Goal: Book appointment/travel/reservation

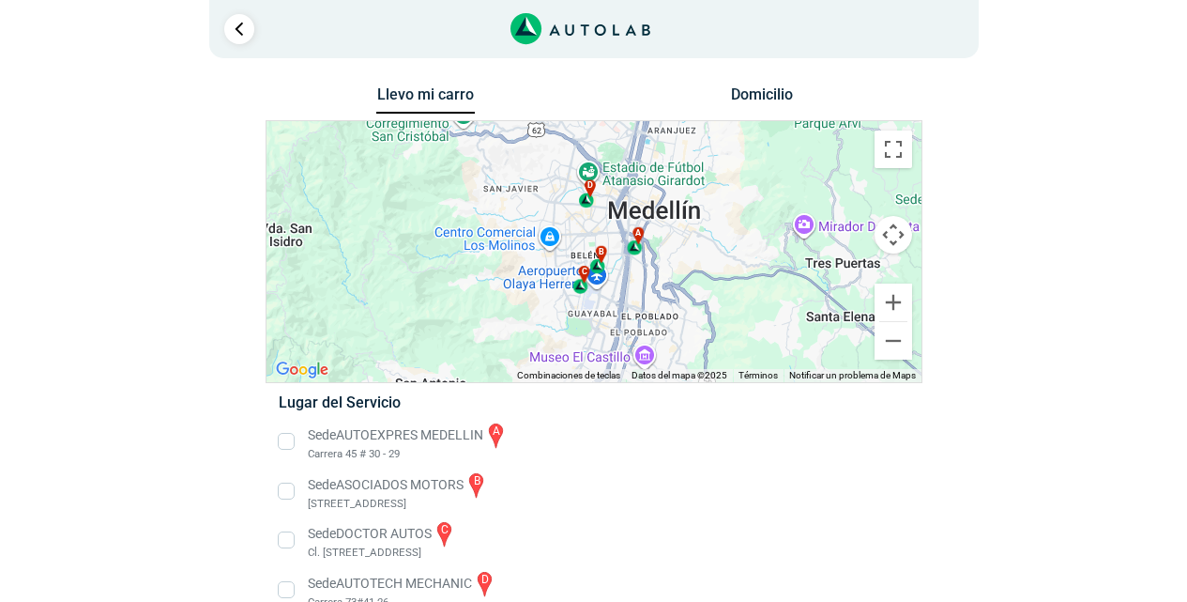
scroll to position [34, 0]
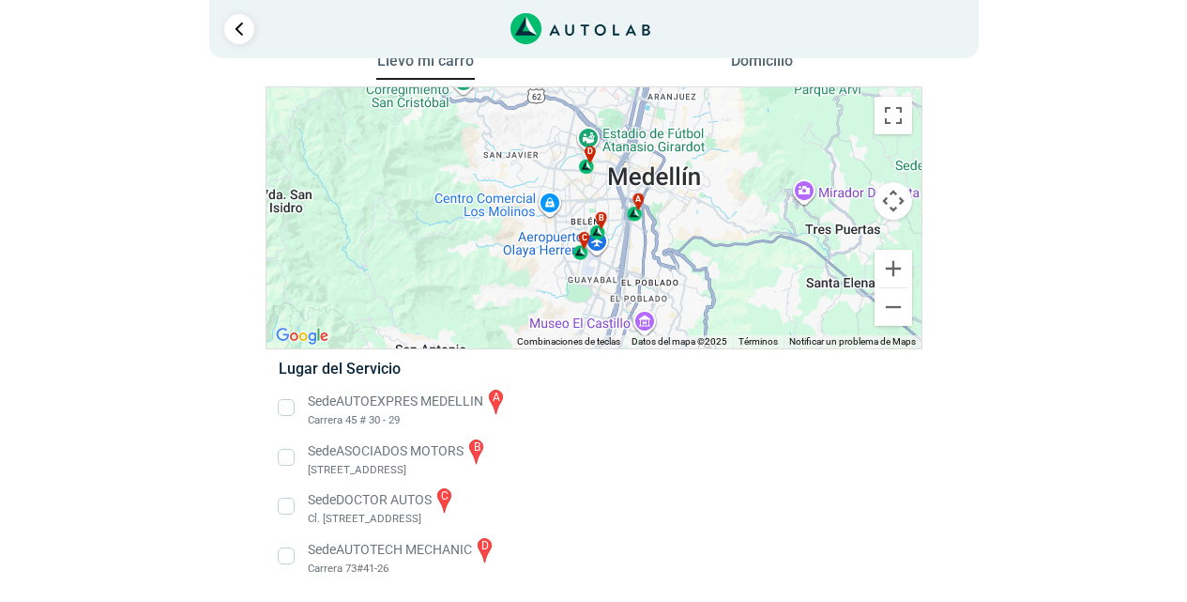
click at [283, 403] on li "Sede AUTOEXPRES MEDELLIN a Carrera 45 # 30 - 29" at bounding box center [594, 408] width 658 height 42
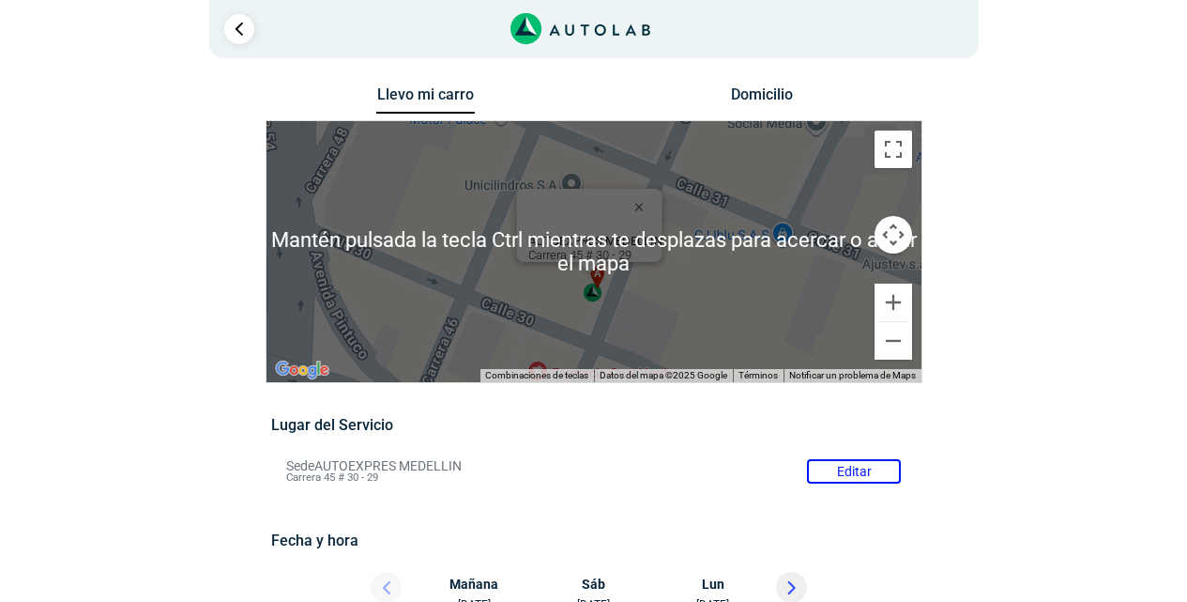
click at [738, 263] on div "a b c d AUTOEXPRES MEDELLIN Carrera 45 # 30 - 29" at bounding box center [594, 251] width 655 height 261
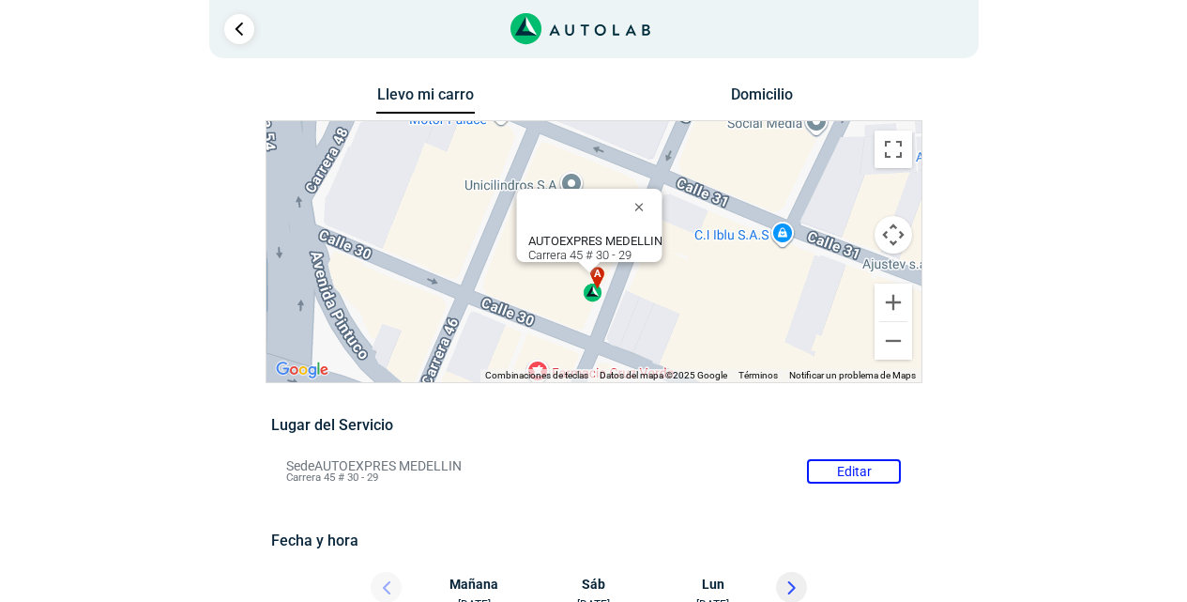
click at [893, 244] on button "Controles de visualización del mapa" at bounding box center [894, 235] width 38 height 38
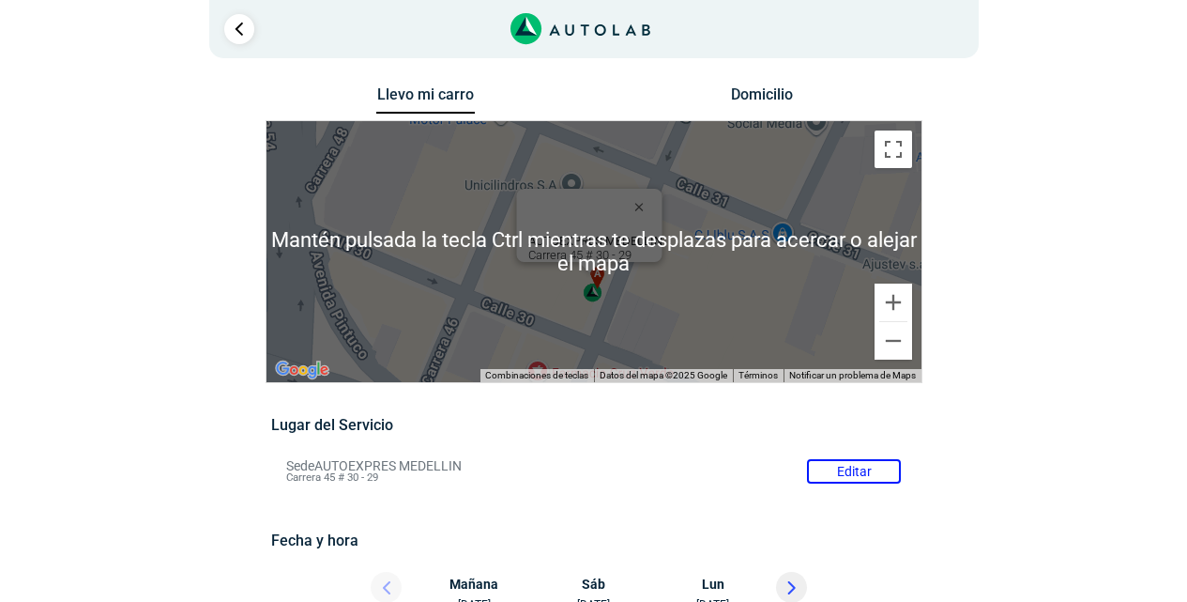
click at [785, 152] on div "a b c d AUTOEXPRES MEDELLIN Carrera 45 # 30 - 29 Mantén pulsada la tecla Ctrl m…" at bounding box center [594, 251] width 655 height 261
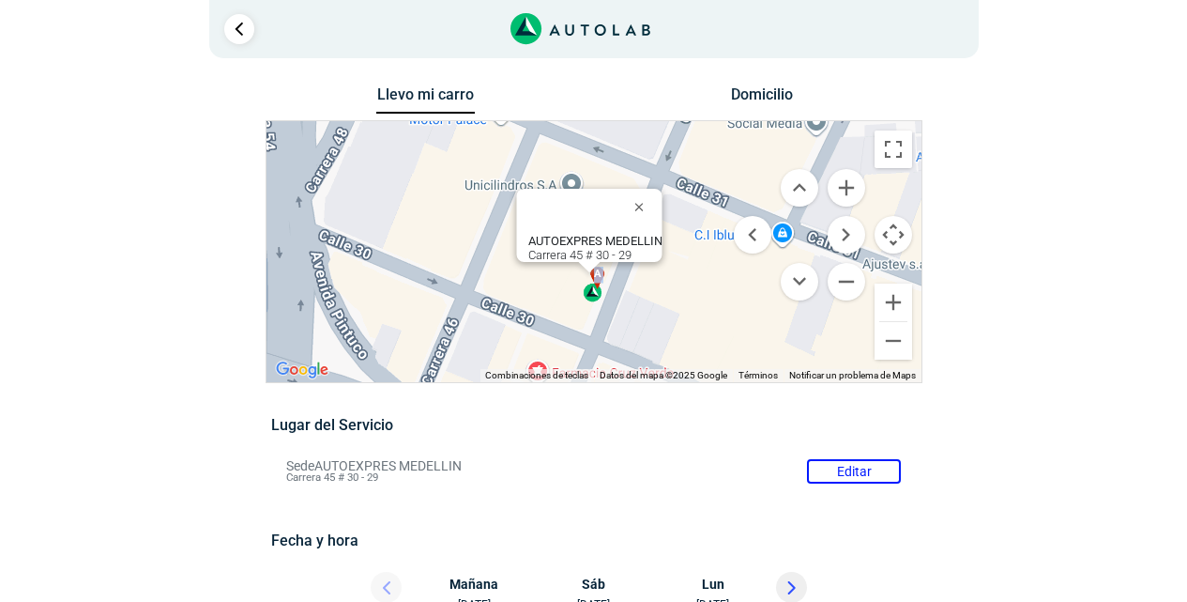
drag, startPoint x: 613, startPoint y: 208, endPoint x: 677, endPoint y: 262, distance: 83.3
click at [675, 269] on div "a b c d AUTOEXPRES MEDELLIN Carrera 45 # 30 - 29" at bounding box center [594, 251] width 655 height 261
click at [650, 195] on button "Cerrar" at bounding box center [642, 206] width 45 height 45
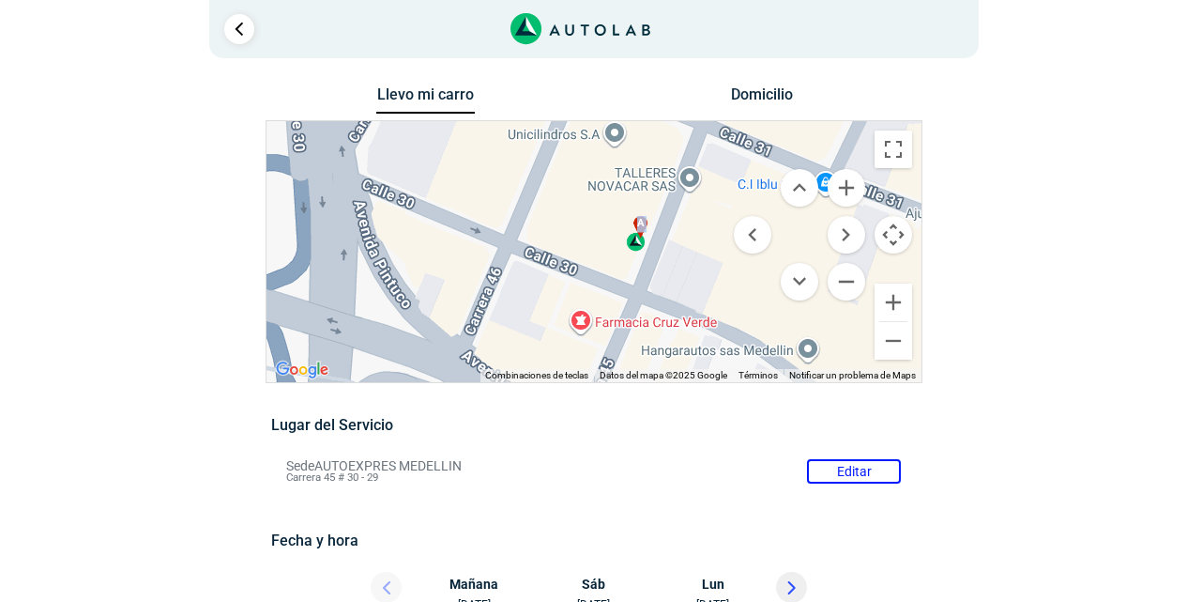
drag, startPoint x: 685, startPoint y: 247, endPoint x: 729, endPoint y: 198, distance: 65.8
click at [729, 198] on div "a b c d" at bounding box center [594, 251] width 655 height 261
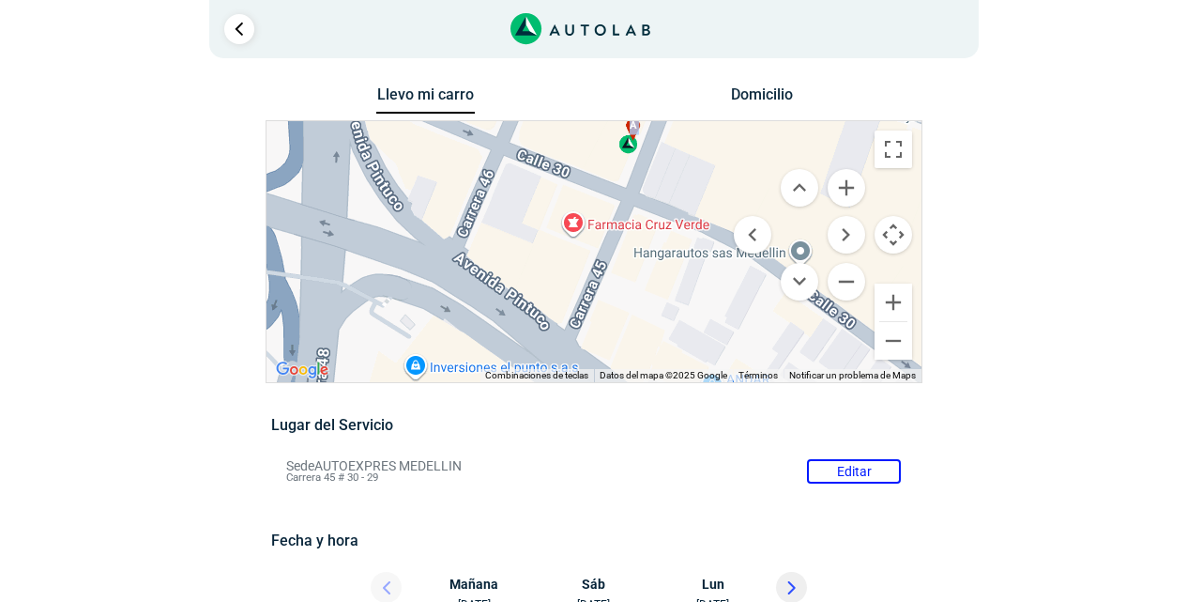
drag, startPoint x: 712, startPoint y: 301, endPoint x: 704, endPoint y: 200, distance: 101.7
click at [704, 200] on div "a b c d" at bounding box center [594, 251] width 655 height 261
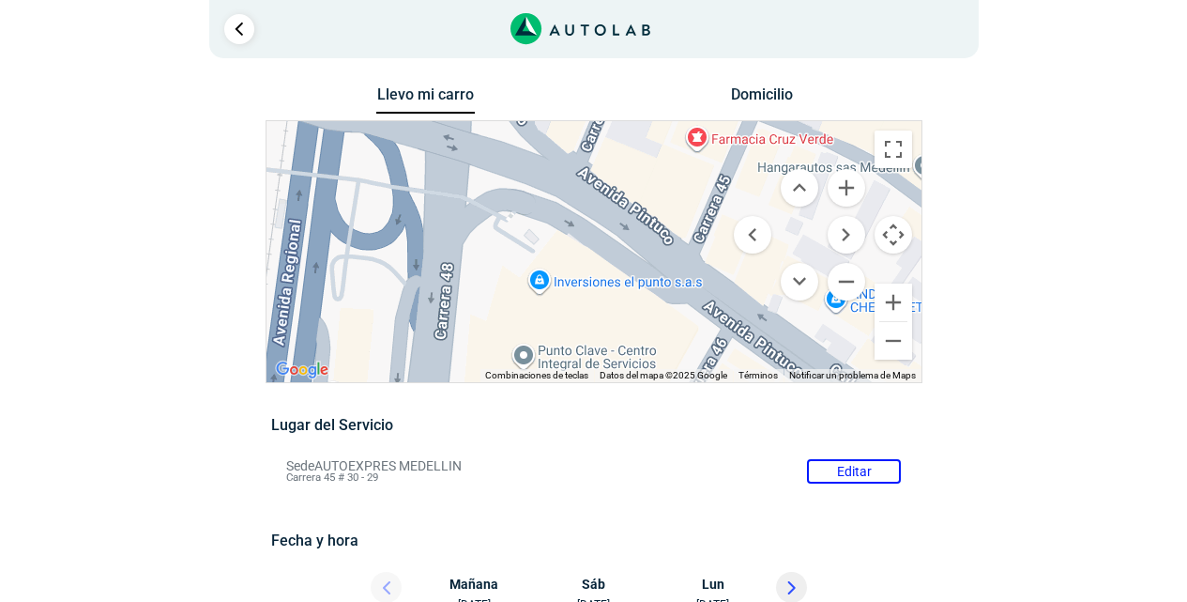
drag, startPoint x: 416, startPoint y: 271, endPoint x: 542, endPoint y: 182, distance: 154.9
click at [542, 182] on div "a b c d" at bounding box center [594, 251] width 655 height 261
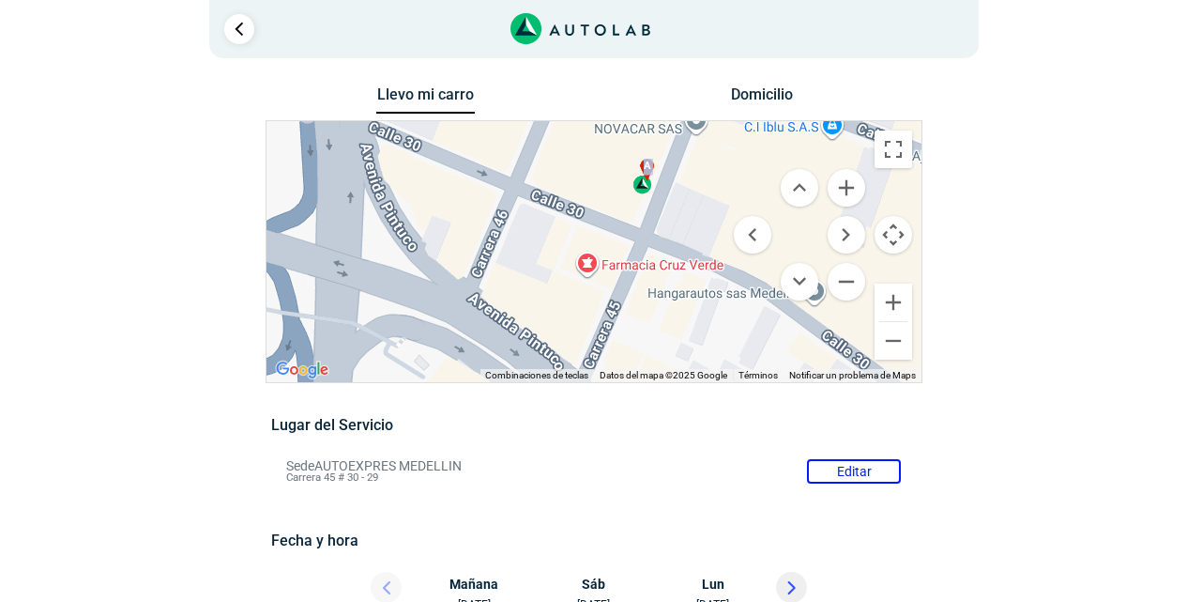
drag, startPoint x: 512, startPoint y: 215, endPoint x: 397, endPoint y: 347, distance: 175.6
click at [397, 347] on div "a b c d" at bounding box center [594, 251] width 655 height 261
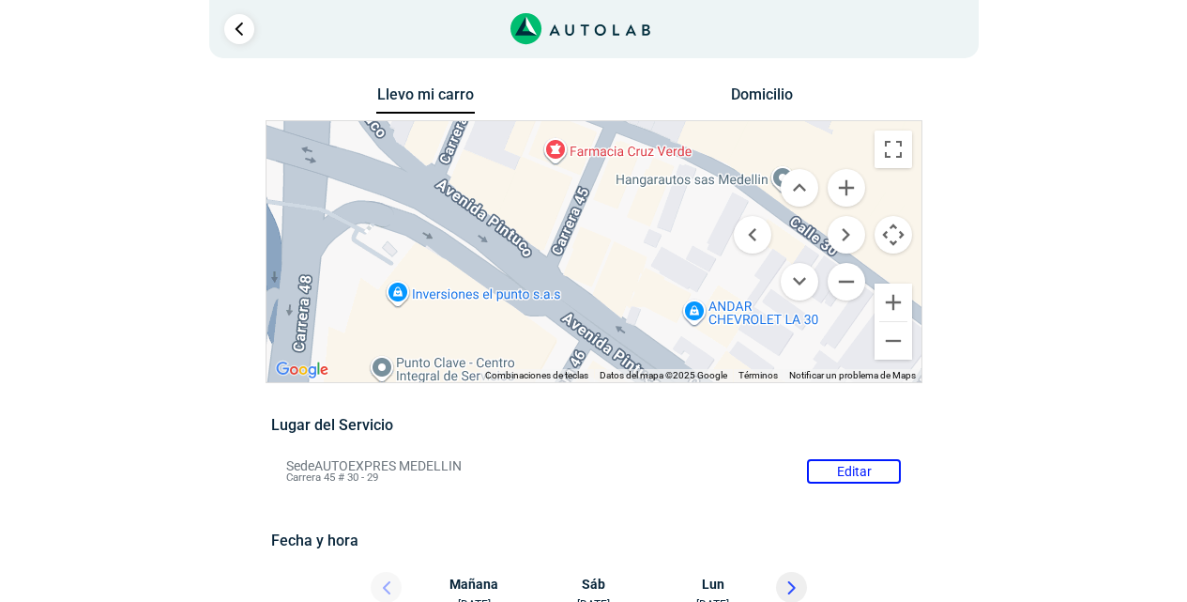
drag, startPoint x: 407, startPoint y: 338, endPoint x: 375, endPoint y: 222, distance: 119.8
click at [375, 222] on div "a b c d" at bounding box center [594, 251] width 655 height 261
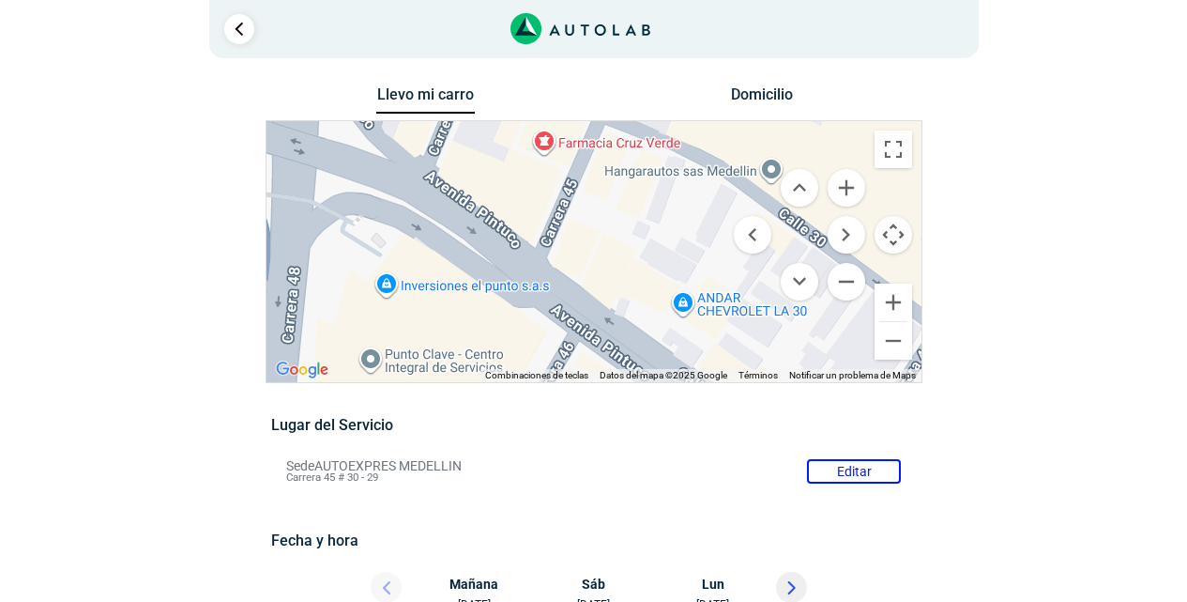
drag, startPoint x: 618, startPoint y: 334, endPoint x: 579, endPoint y: 308, distance: 46.6
click at [580, 309] on div "a b c d" at bounding box center [594, 251] width 655 height 261
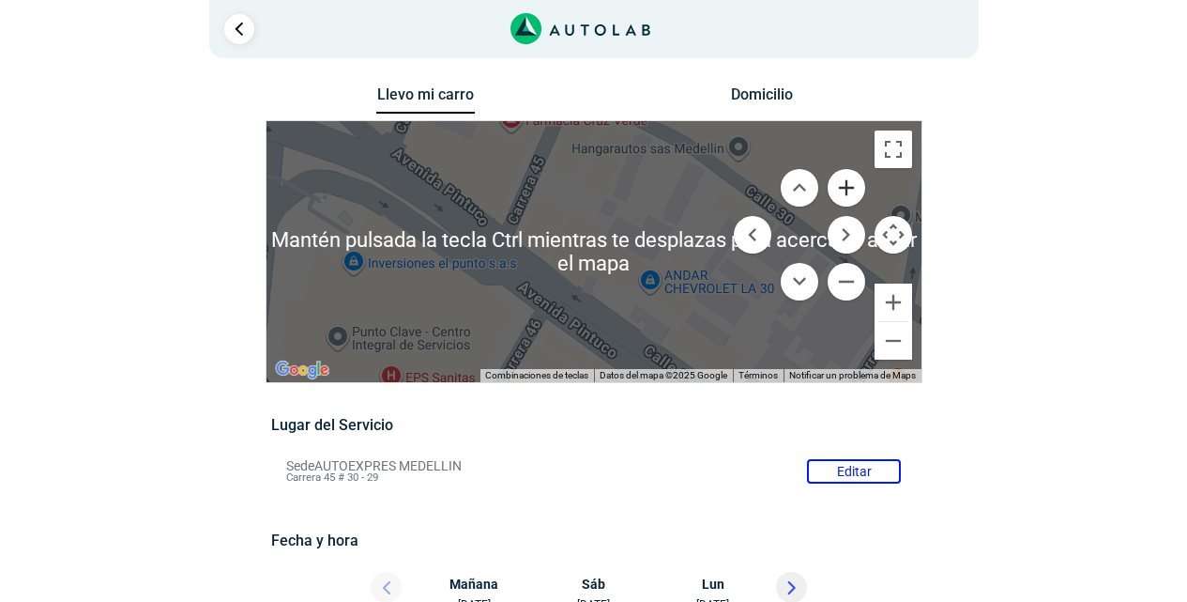
click at [849, 195] on button "Ampliar" at bounding box center [847, 188] width 38 height 38
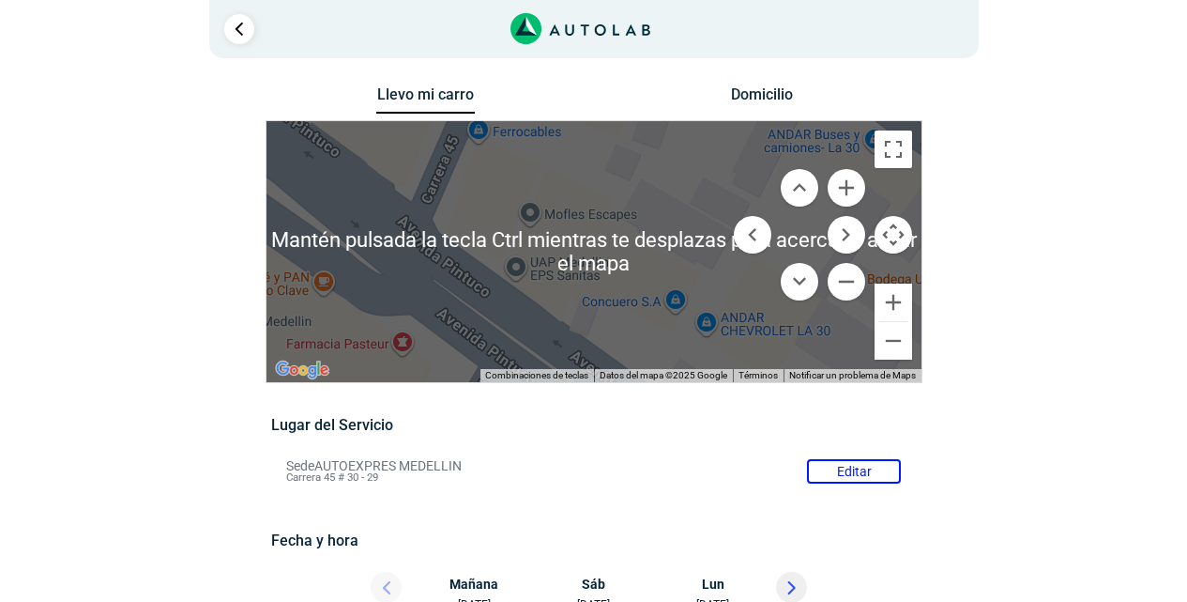
click at [607, 252] on div "a b c d" at bounding box center [594, 251] width 655 height 261
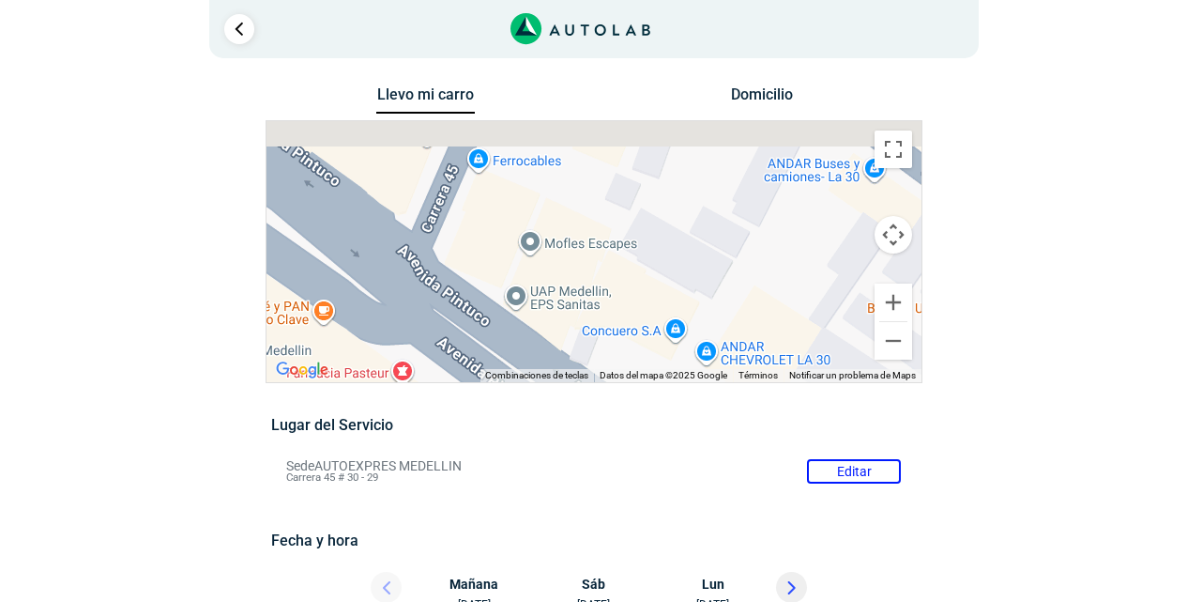
drag, startPoint x: 622, startPoint y: 220, endPoint x: 618, endPoint y: 272, distance: 52.8
click at [618, 272] on div "a b c d" at bounding box center [594, 251] width 655 height 261
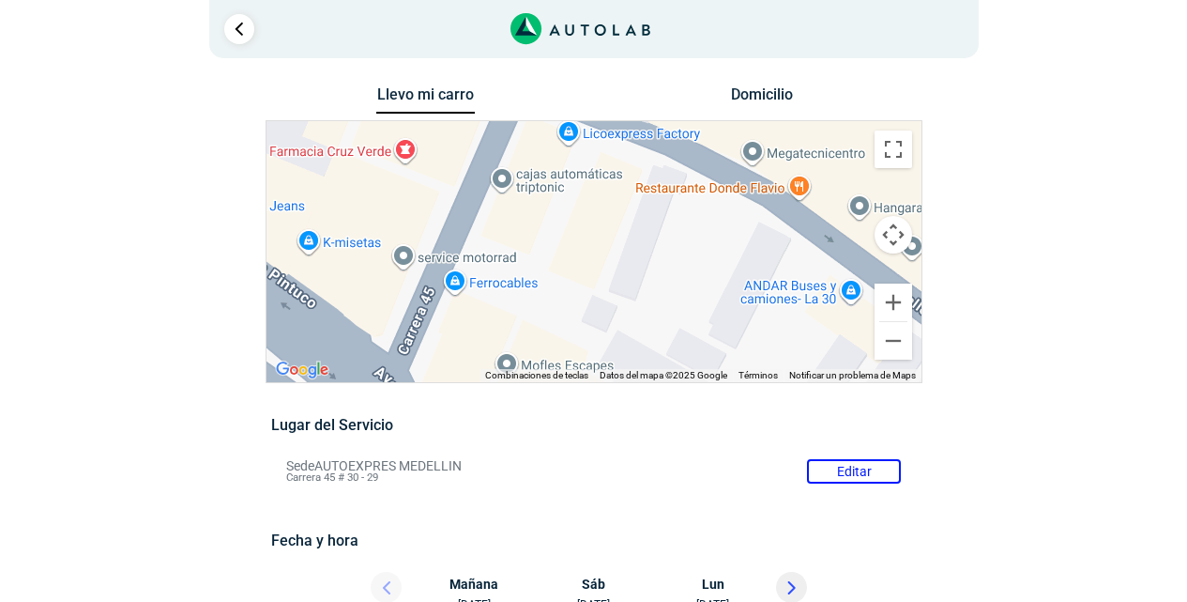
drag, startPoint x: 648, startPoint y: 231, endPoint x: 632, endPoint y: 332, distance: 102.8
click at [632, 332] on div "a b c d" at bounding box center [594, 251] width 655 height 261
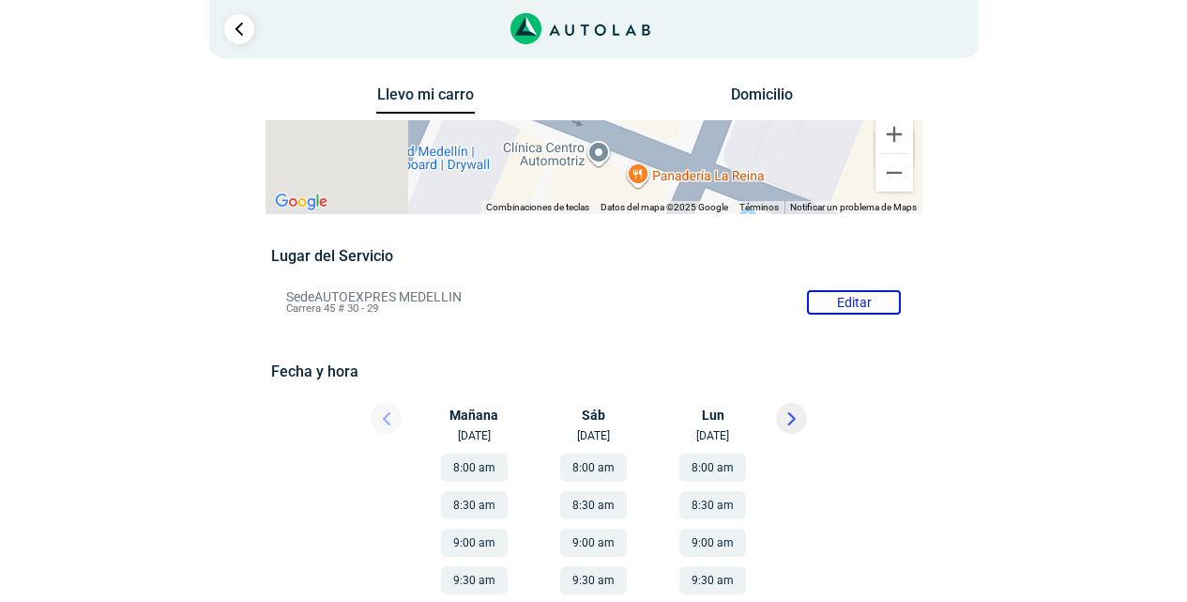
drag, startPoint x: 640, startPoint y: 279, endPoint x: 825, endPoint y: 421, distance: 233.5
click at [825, 421] on div "Llevo mi carro [GEOGRAPHIC_DATA] ← Mover a la izquierda → Mover a la derecha ↑ …" at bounding box center [594, 566] width 657 height 969
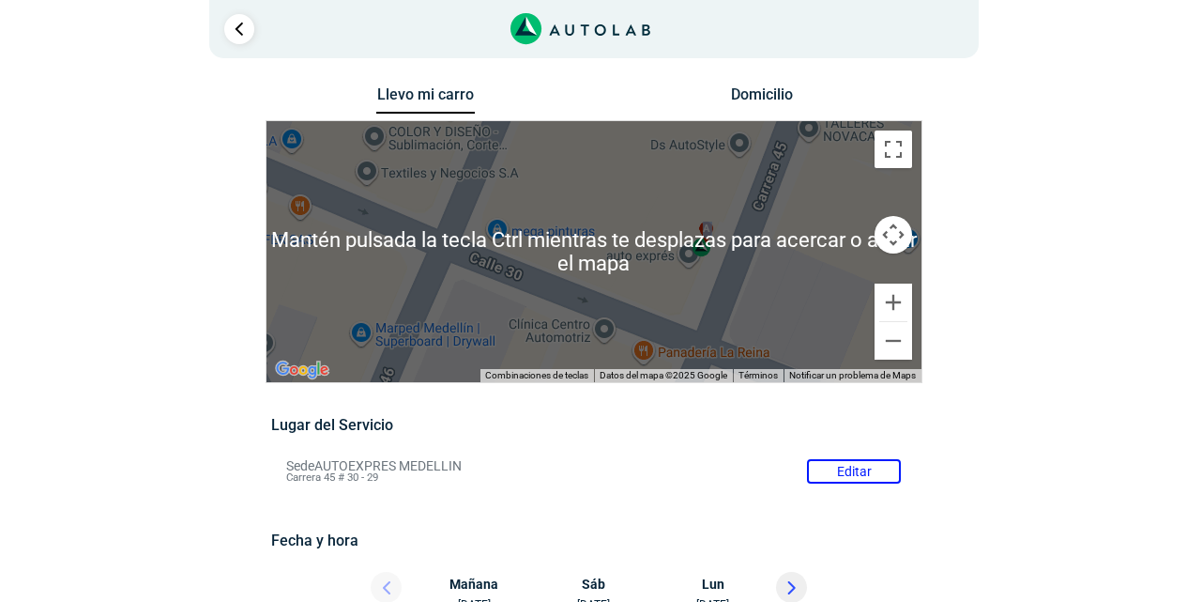
click at [772, 224] on div "a b c d" at bounding box center [594, 251] width 655 height 261
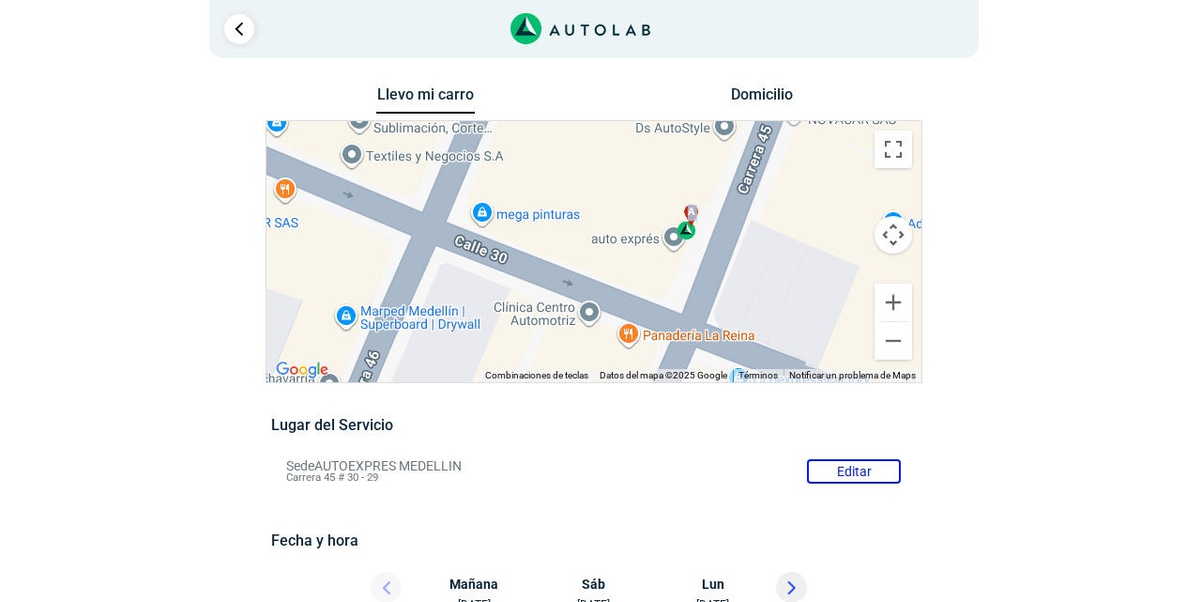
drag, startPoint x: 764, startPoint y: 231, endPoint x: 736, endPoint y: 162, distance: 74.1
click at [736, 163] on div "a b c d" at bounding box center [594, 251] width 655 height 261
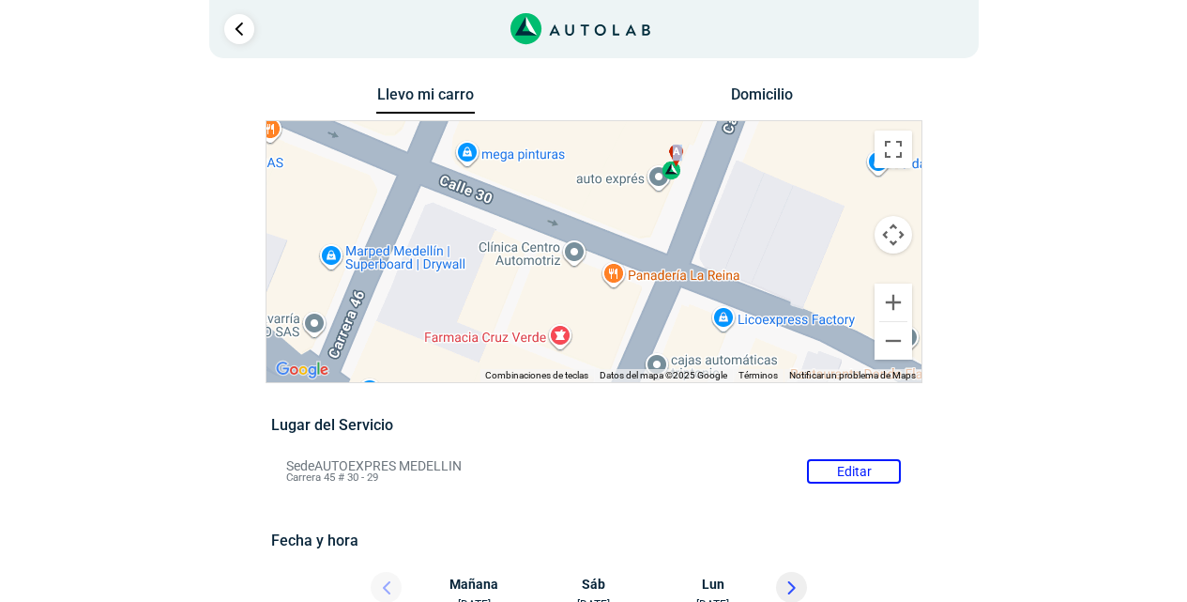
drag, startPoint x: 738, startPoint y: 279, endPoint x: 759, endPoint y: 191, distance: 89.9
click at [759, 192] on div "a b c d" at bounding box center [594, 251] width 655 height 261
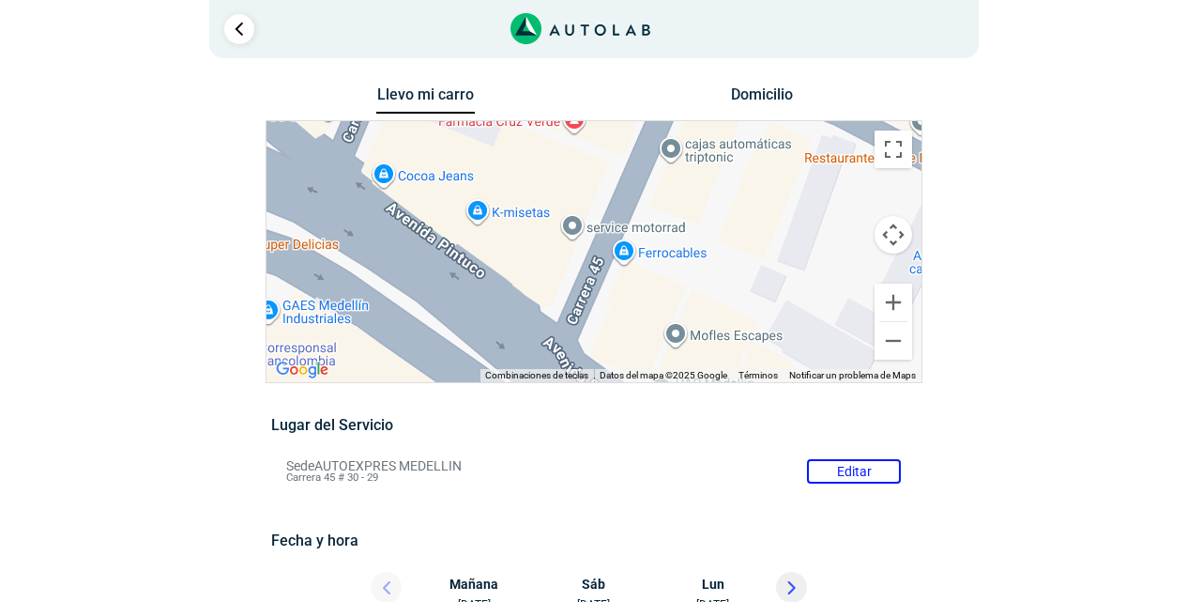
drag, startPoint x: 702, startPoint y: 253, endPoint x: 693, endPoint y: 151, distance: 102.7
click at [693, 151] on div "a b c d" at bounding box center [594, 251] width 655 height 261
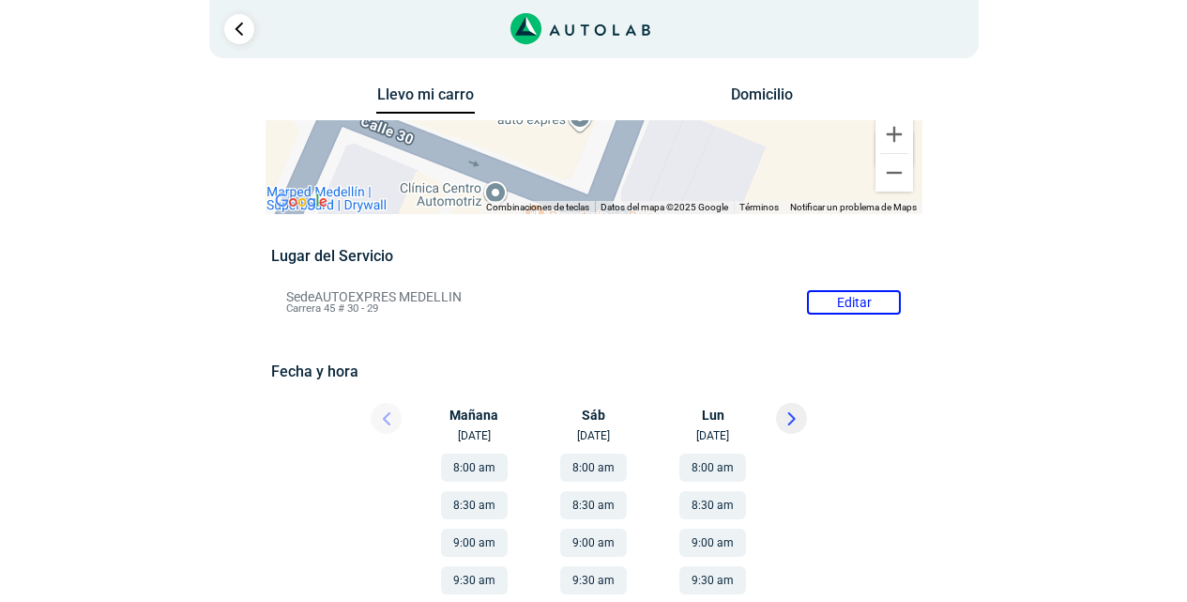
drag, startPoint x: 679, startPoint y: 196, endPoint x: 589, endPoint y: 402, distance: 224.4
click at [589, 402] on div "Llevo mi carro [GEOGRAPHIC_DATA] ← Mover a la izquierda → Mover a la derecha ↑ …" at bounding box center [594, 566] width 657 height 969
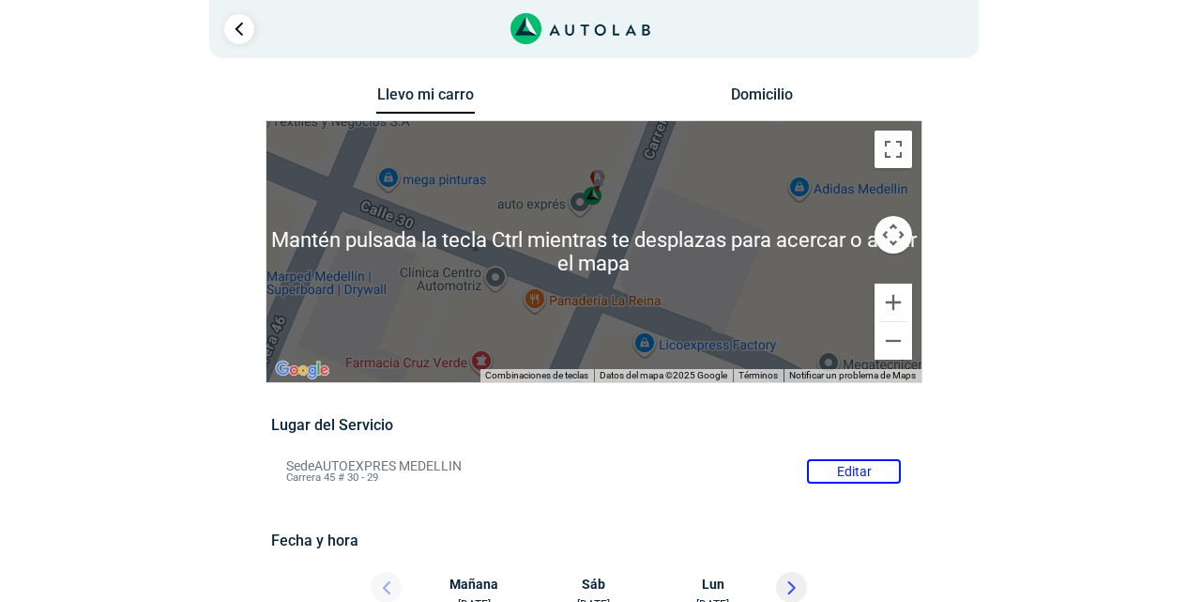
click at [634, 253] on div "a b c d" at bounding box center [594, 251] width 655 height 261
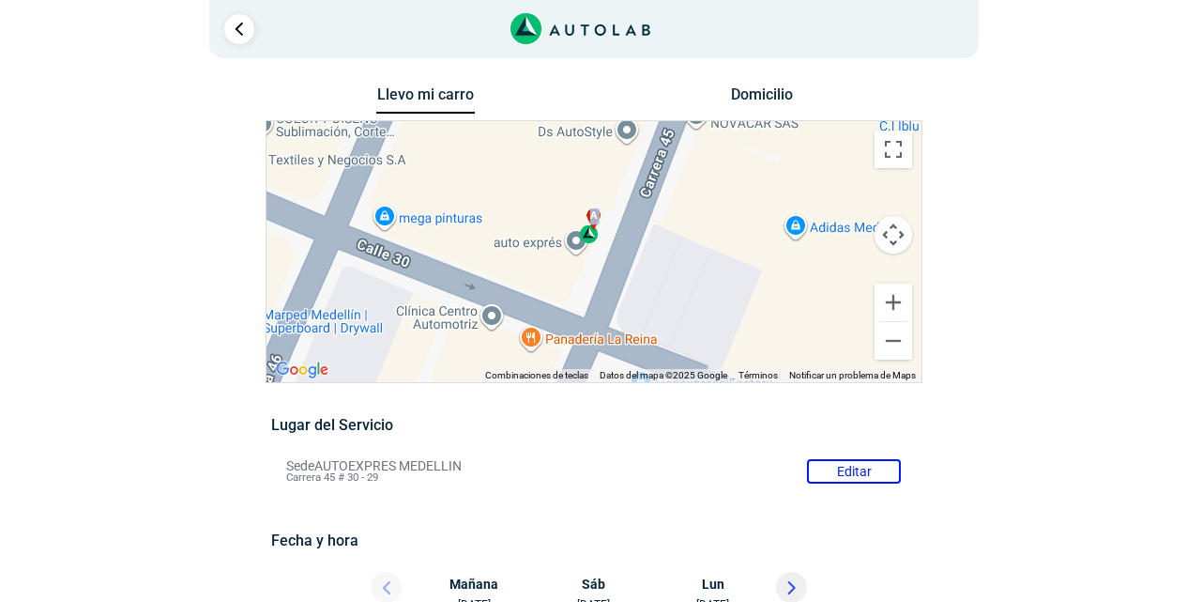
drag, startPoint x: 653, startPoint y: 224, endPoint x: 649, endPoint y: 281, distance: 56.4
click at [649, 281] on div "a b c d" at bounding box center [594, 251] width 655 height 261
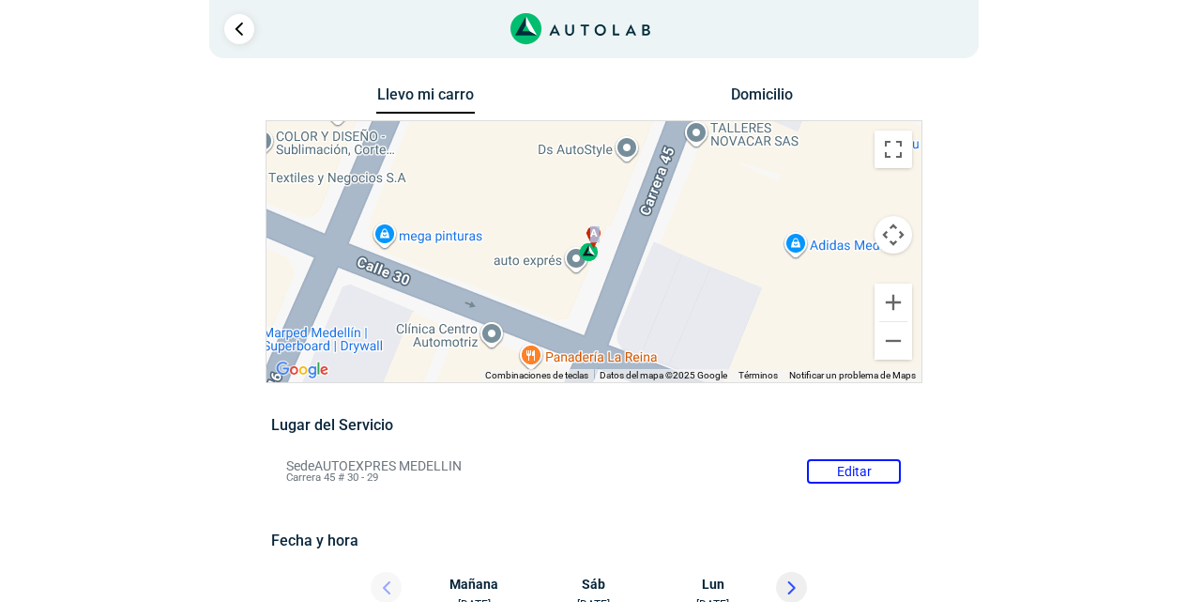
click at [587, 252] on div "a" at bounding box center [590, 243] width 22 height 35
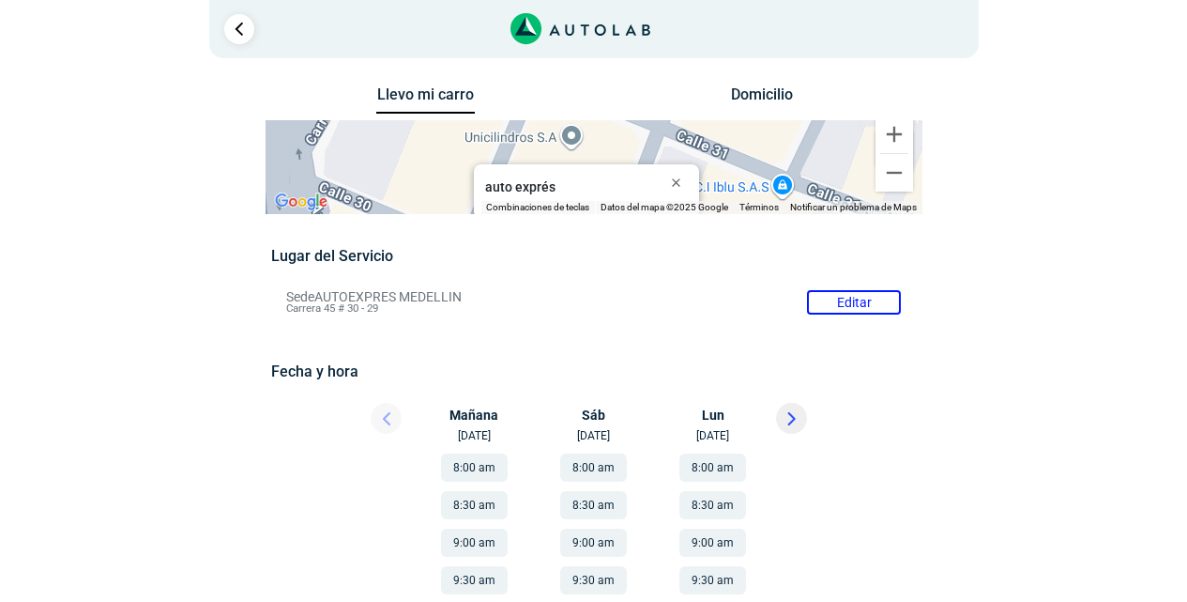
click at [199, 368] on div "Llevo mi carro [GEOGRAPHIC_DATA] ← Mover a la izquierda → Mover a la derecha ↑ …" at bounding box center [594, 566] width 910 height 969
click at [469, 436] on div "Mañana [DATE]" at bounding box center [481, 423] width 113 height 41
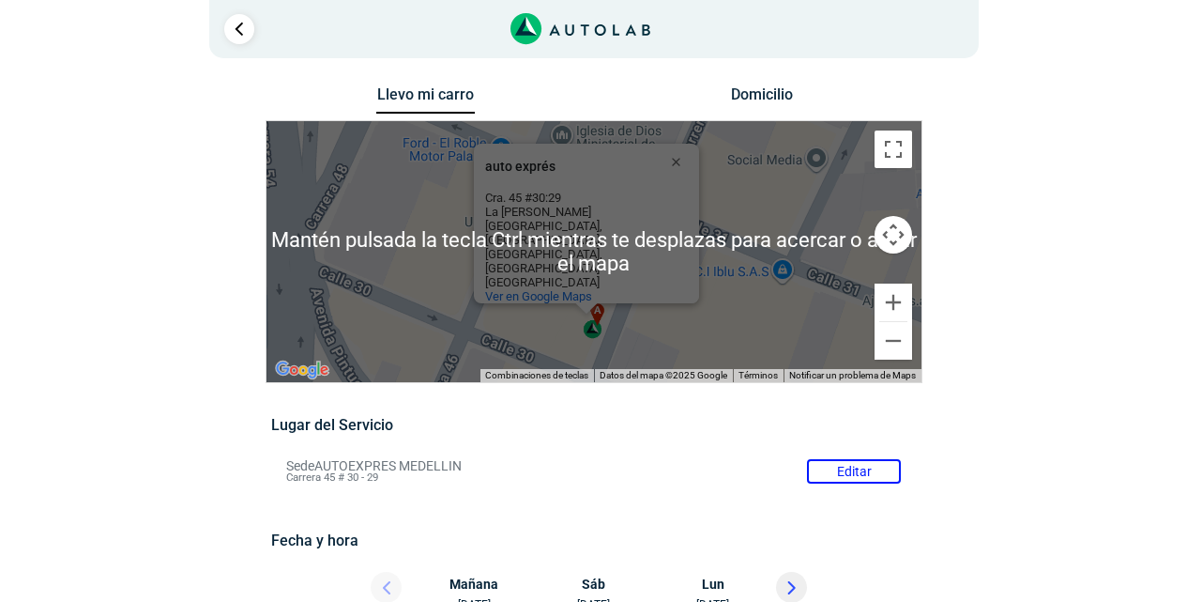
drag, startPoint x: 813, startPoint y: 190, endPoint x: 786, endPoint y: 250, distance: 65.9
click at [786, 250] on div "a b c d auto exprés auto exprés Cra. 45 #30:29 La [PERSON_NAME][GEOGRAPHIC_DATA…" at bounding box center [594, 251] width 655 height 261
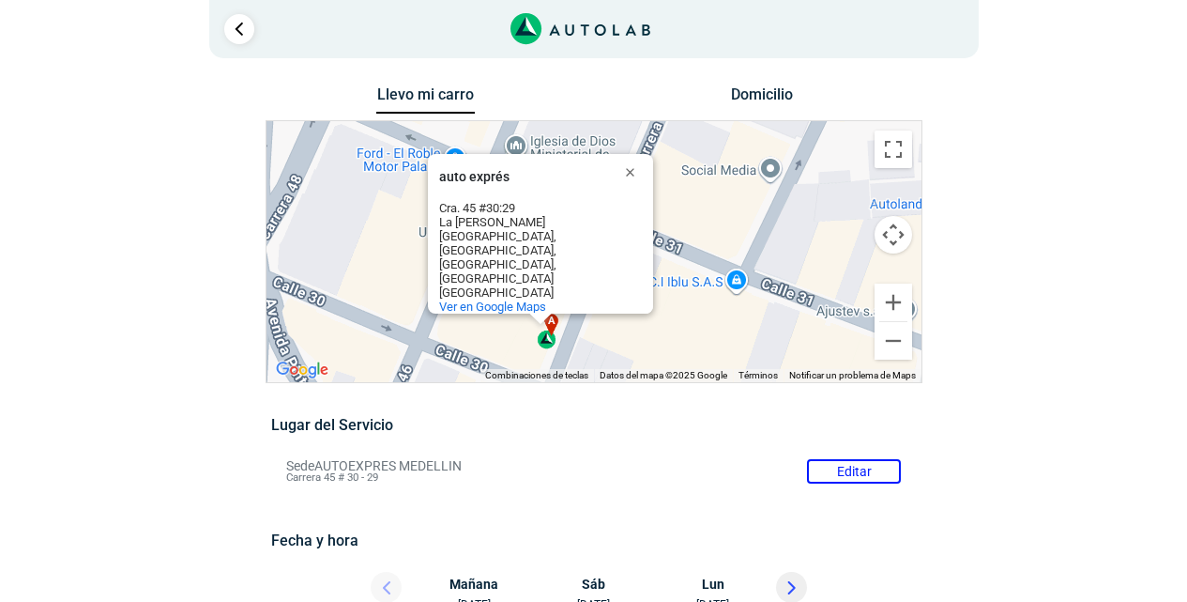
drag, startPoint x: 764, startPoint y: 254, endPoint x: 781, endPoint y: 198, distance: 58.8
click at [781, 198] on div "a b c d auto exprés auto exprés Cra. 45 #30:29 La [PERSON_NAME][GEOGRAPHIC_DATA…" at bounding box center [594, 251] width 655 height 261
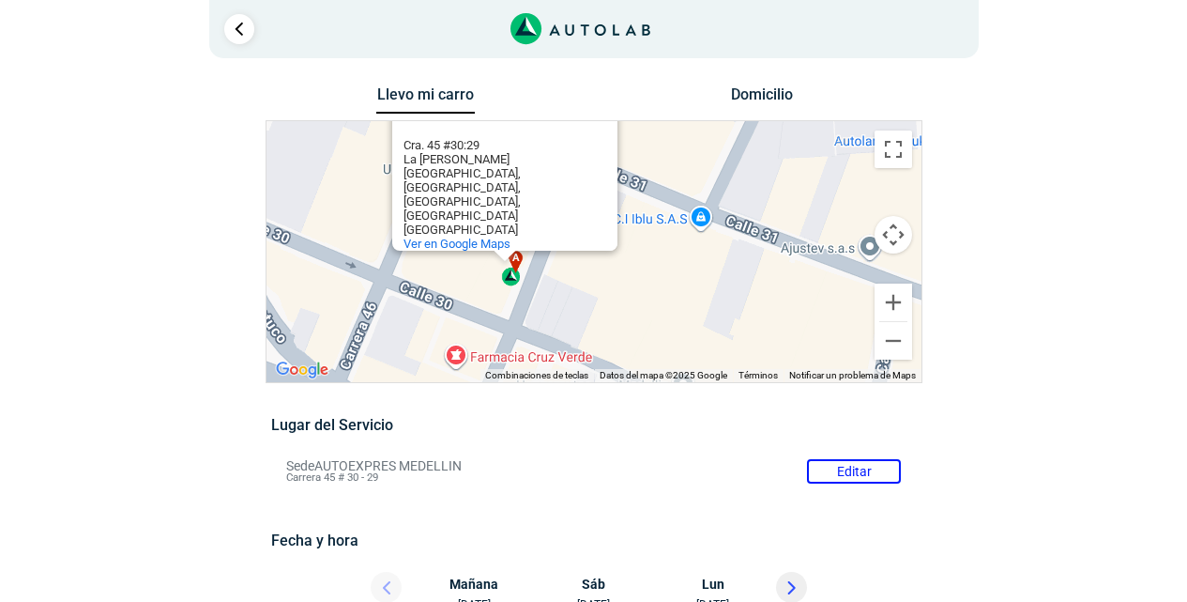
drag, startPoint x: 787, startPoint y: 249, endPoint x: 752, endPoint y: 188, distance: 70.7
click at [752, 188] on div "a b c d auto exprés auto exprés Cra. 45 #30:29 La [PERSON_NAME][GEOGRAPHIC_DATA…" at bounding box center [594, 251] width 655 height 261
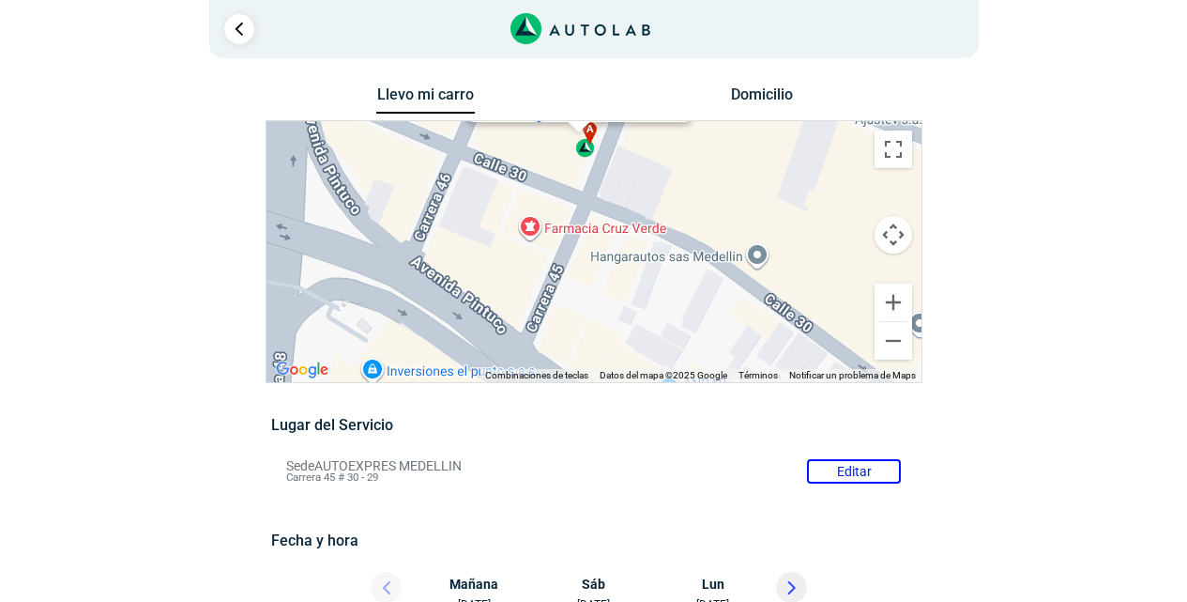
drag, startPoint x: 662, startPoint y: 313, endPoint x: 736, endPoint y: 182, distance: 150.0
click at [736, 182] on div "a b c d auto exprés auto exprés Cra. 45 #30:29 La [PERSON_NAME][GEOGRAPHIC_DATA…" at bounding box center [594, 251] width 655 height 261
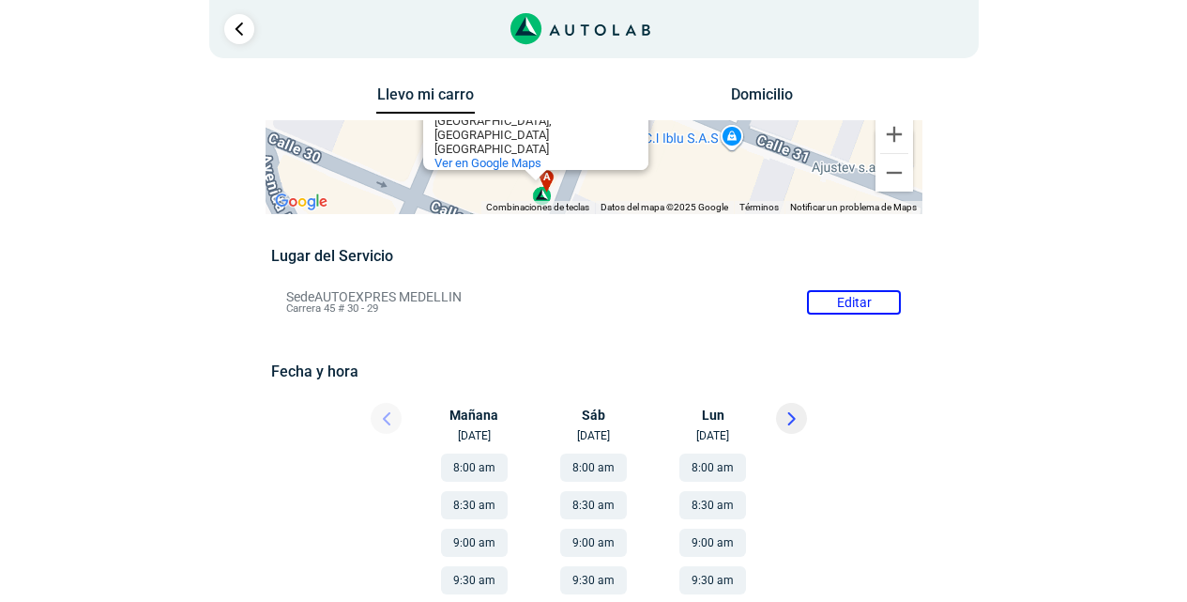
drag, startPoint x: 700, startPoint y: 255, endPoint x: 656, endPoint y: 383, distance: 135.0
click at [656, 383] on div "Llevo mi carro [GEOGRAPHIC_DATA] ← Mover a la izquierda → Mover a la derecha ↑ …" at bounding box center [594, 566] width 657 height 969
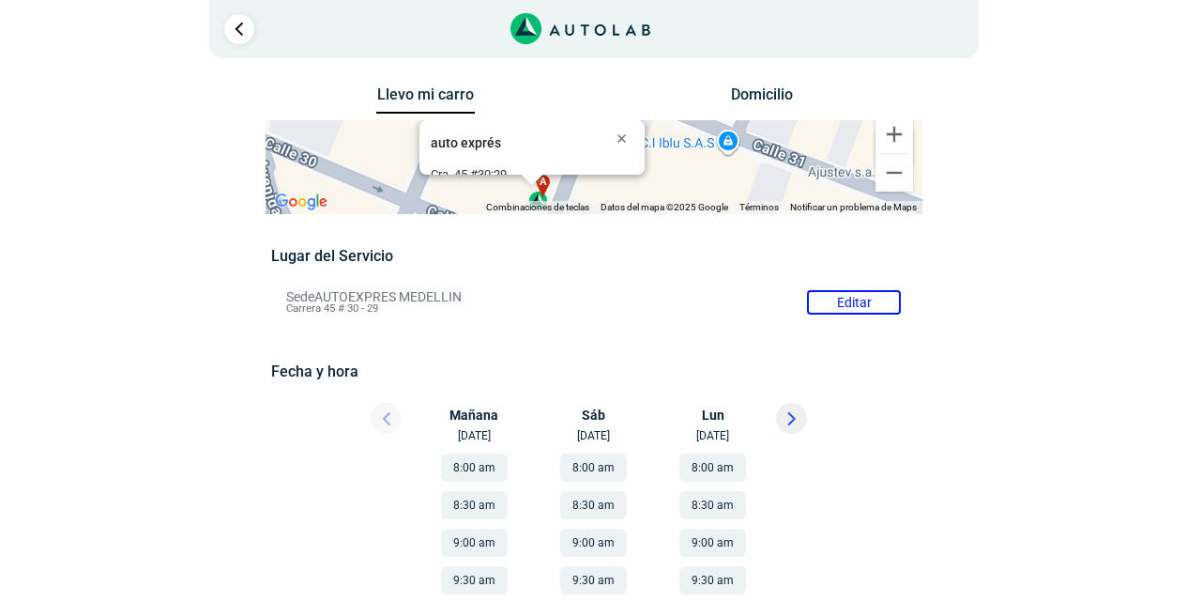
click at [466, 467] on button "8:00 am" at bounding box center [474, 467] width 67 height 28
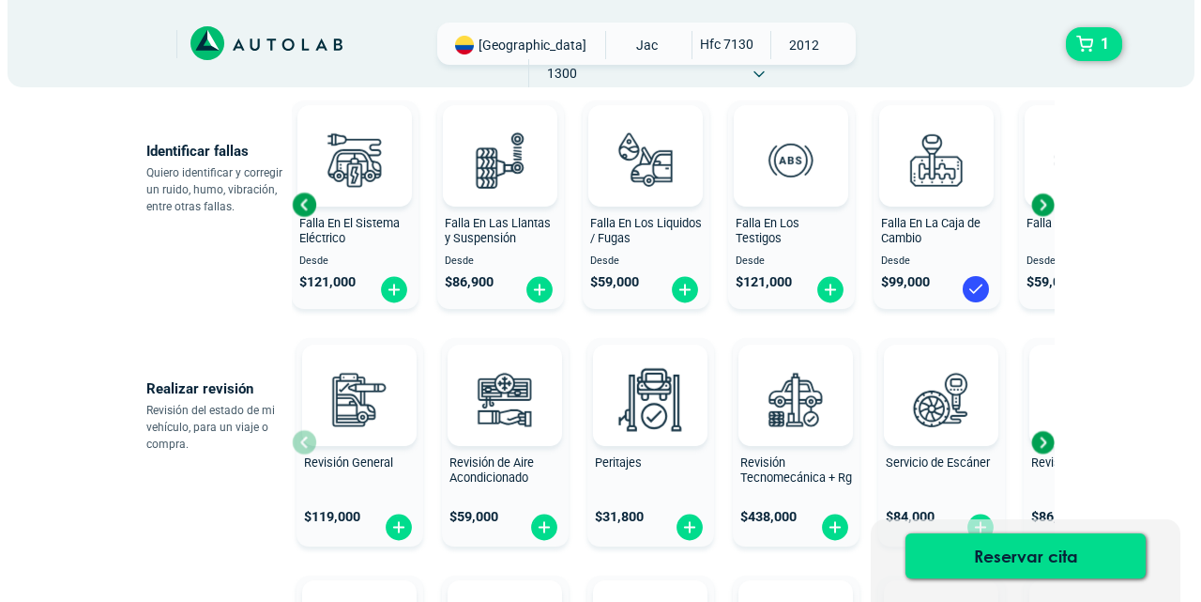
scroll to position [55, 0]
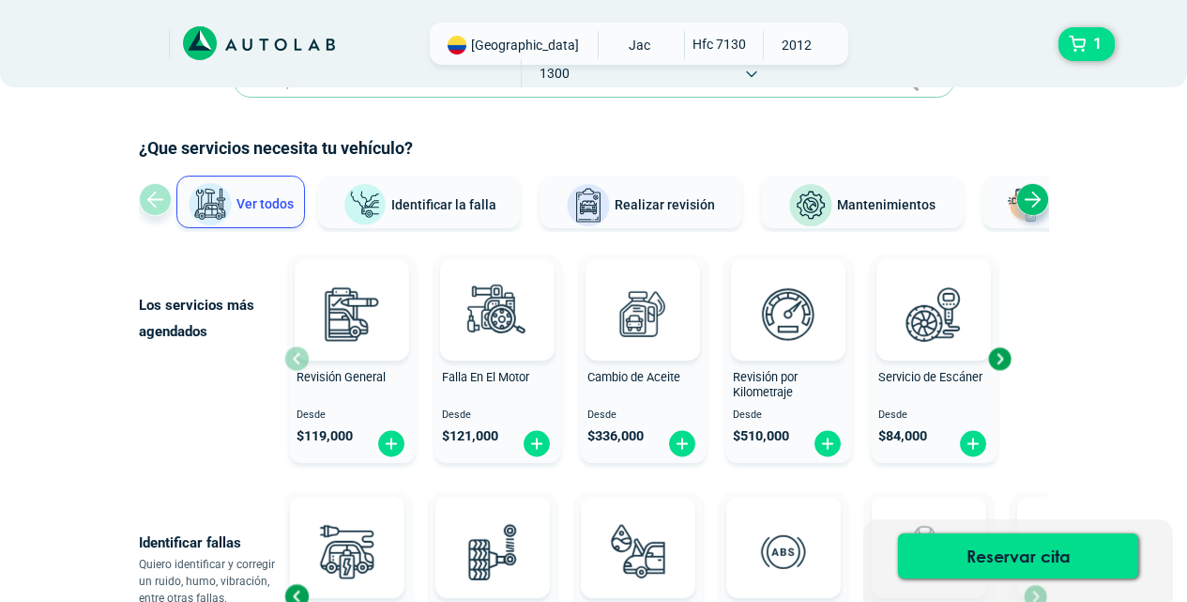
click at [757, 70] on icon at bounding box center [751, 74] width 11 height 8
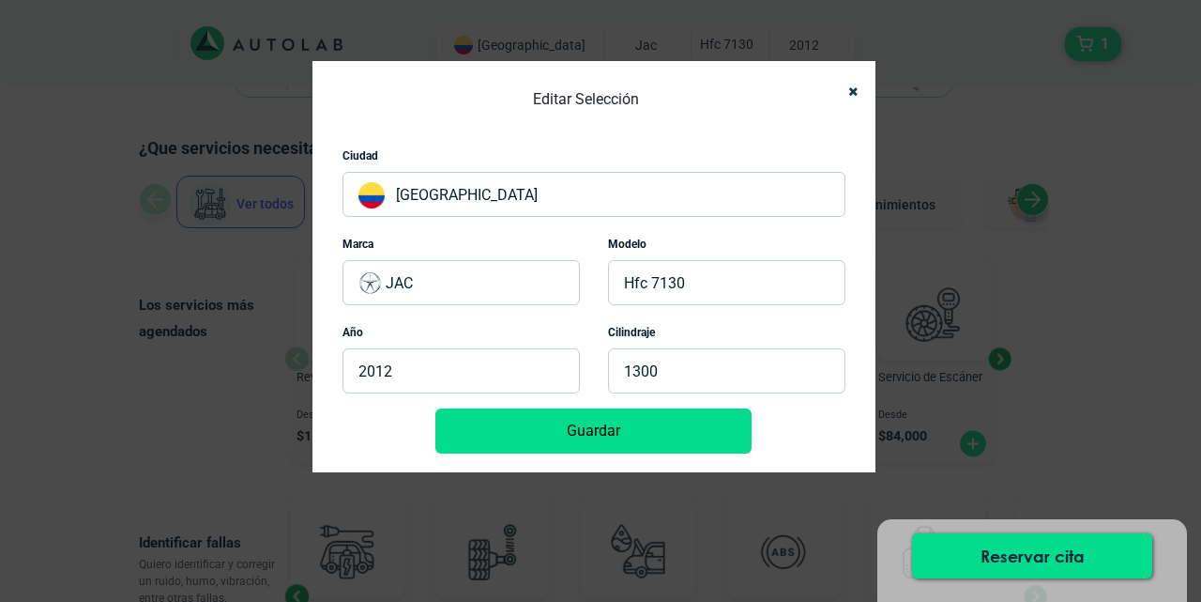
click at [704, 289] on p "HFC 7130" at bounding box center [726, 282] width 237 height 45
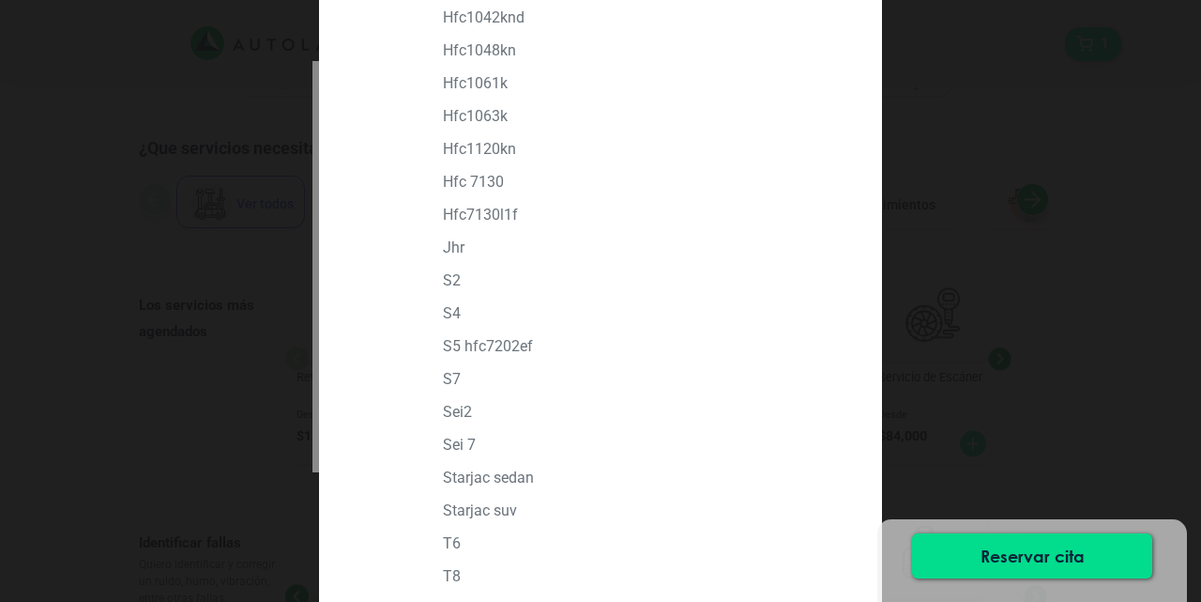
scroll to position [375, 0]
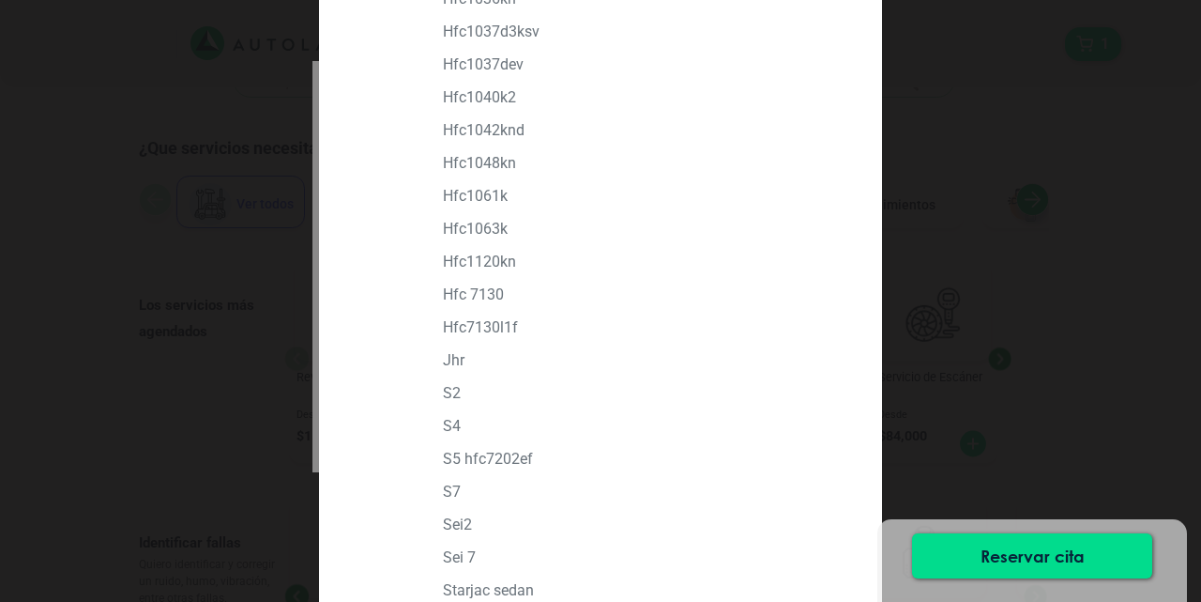
click at [492, 296] on p "HFC 7130" at bounding box center [644, 294] width 402 height 18
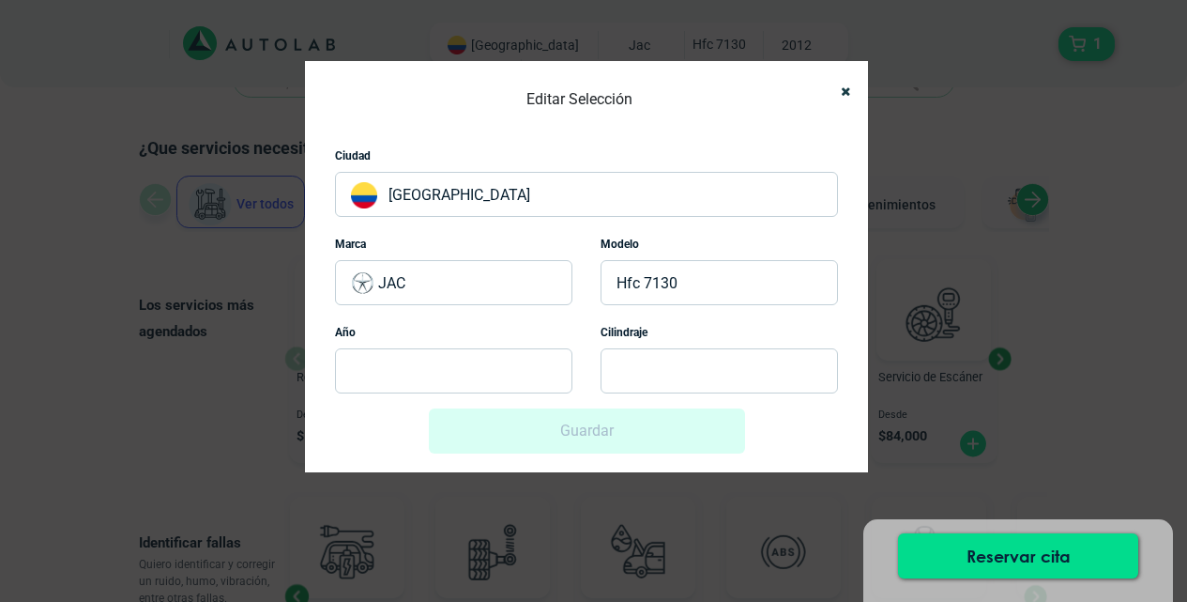
click at [455, 363] on p at bounding box center [453, 370] width 237 height 45
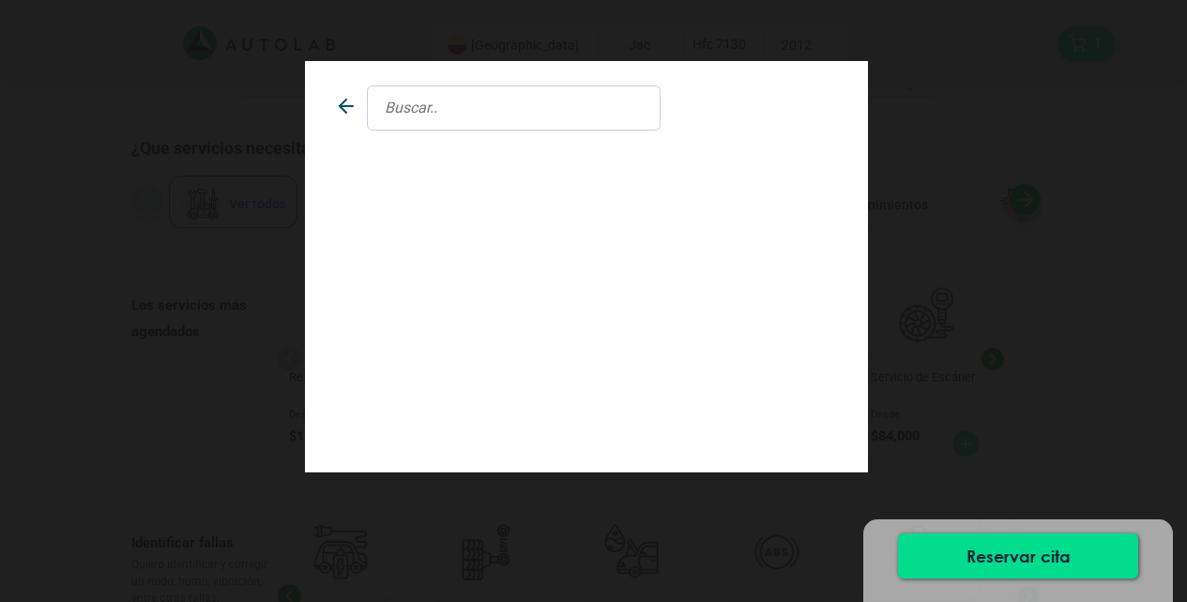
scroll to position [0, 0]
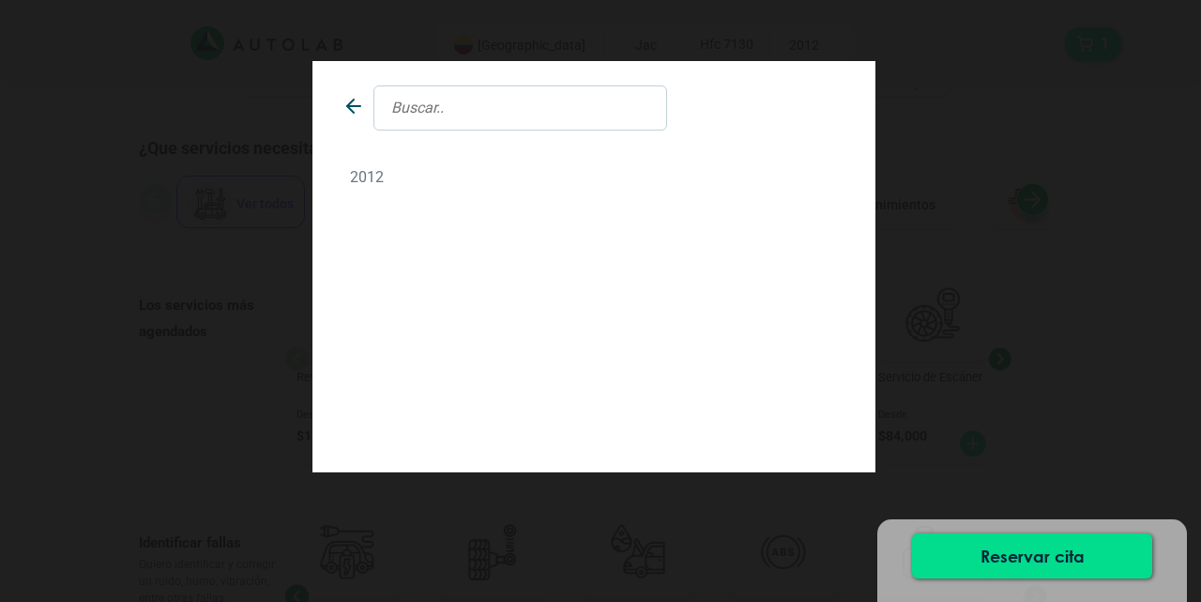
click at [359, 176] on p "2012" at bounding box center [594, 177] width 488 height 18
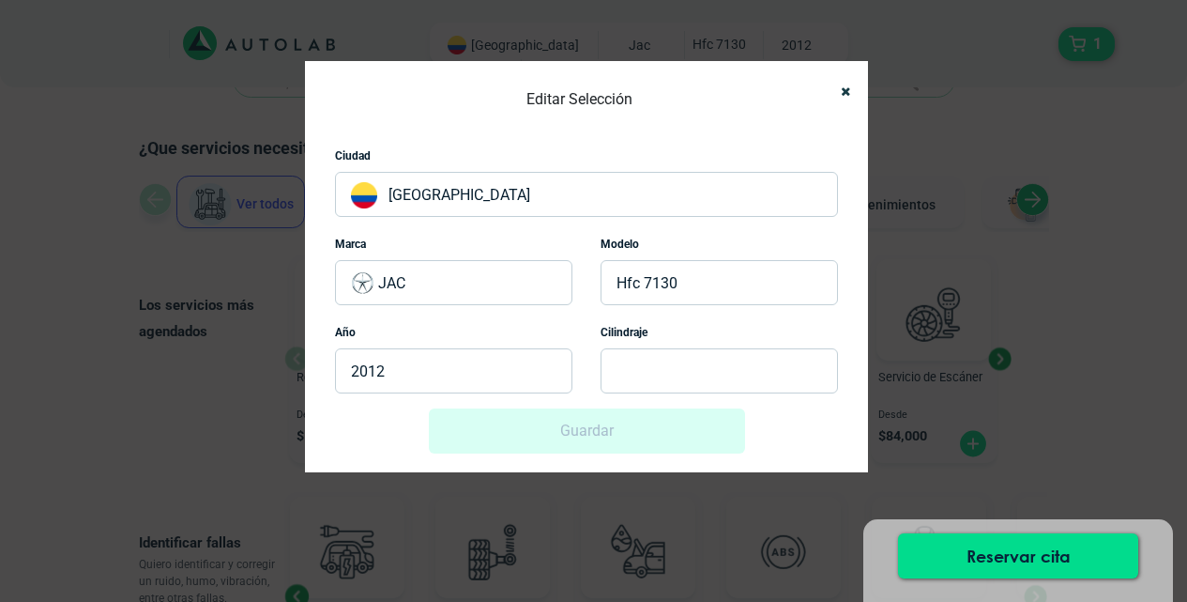
click at [679, 356] on p at bounding box center [719, 370] width 237 height 45
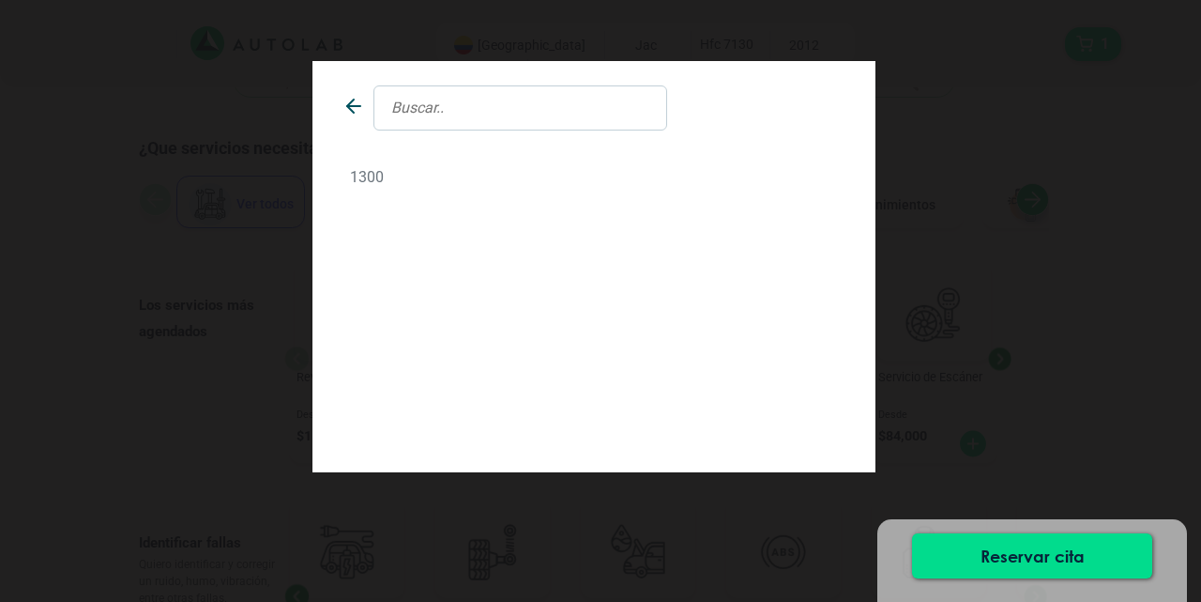
click at [356, 169] on p "1300" at bounding box center [594, 177] width 488 height 18
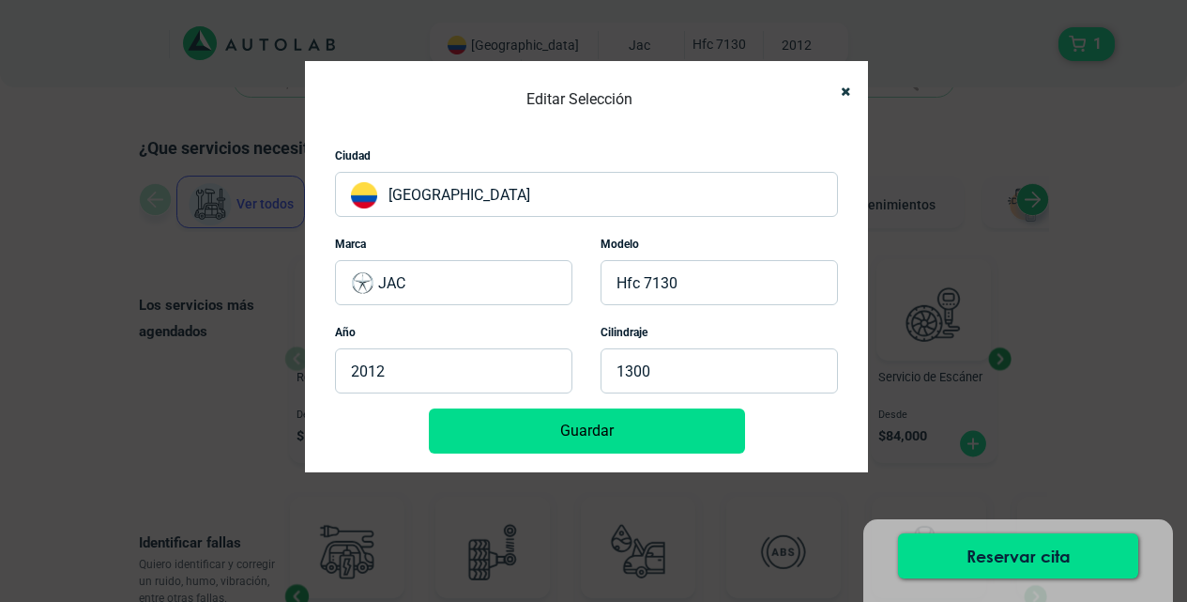
click at [664, 421] on button "Guardar" at bounding box center [587, 430] width 316 height 45
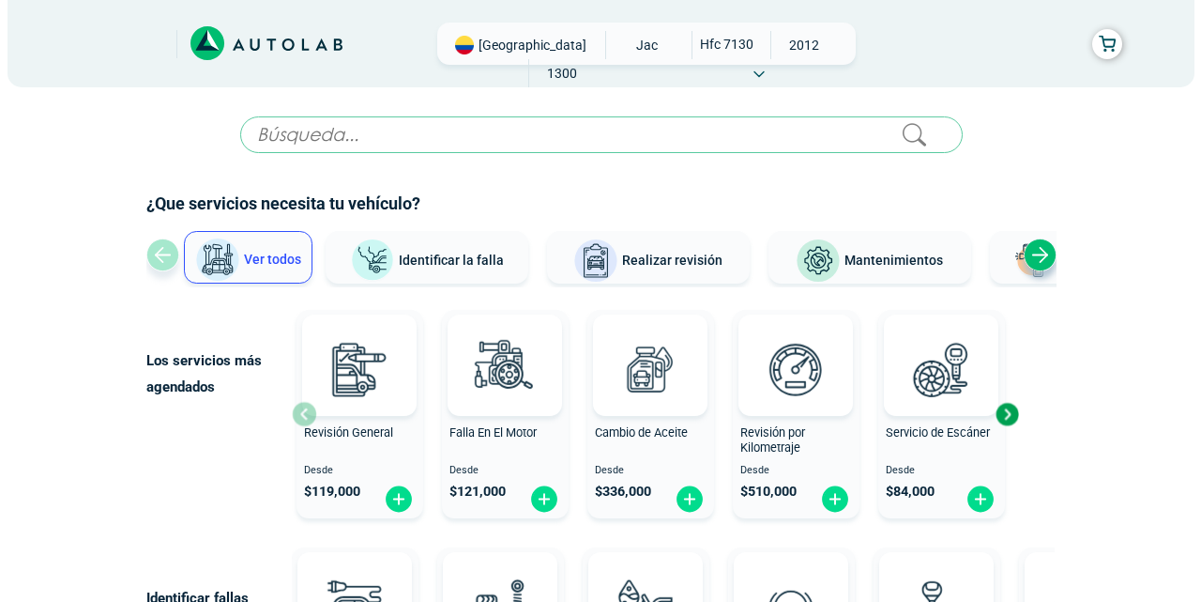
scroll to position [282, 0]
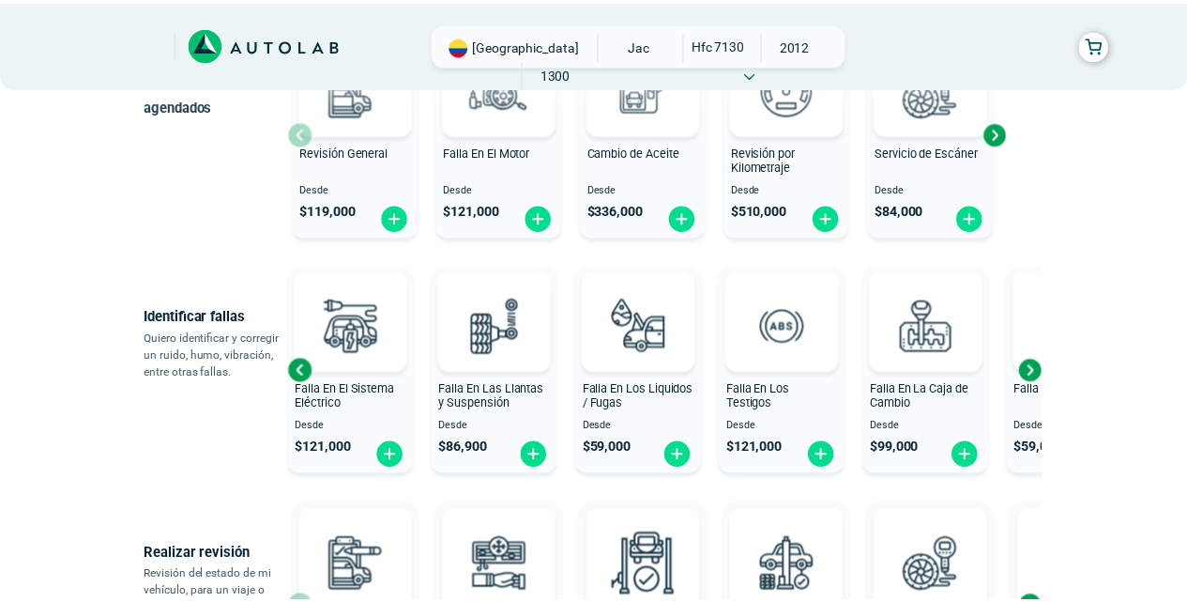
scroll to position [92, 0]
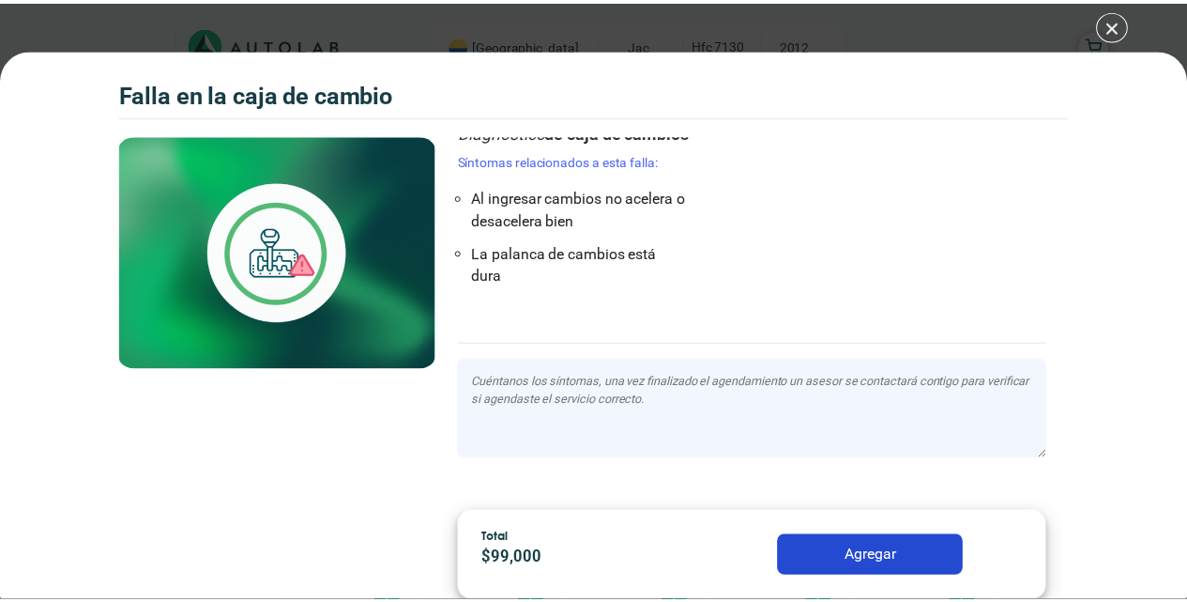
scroll to position [84, 0]
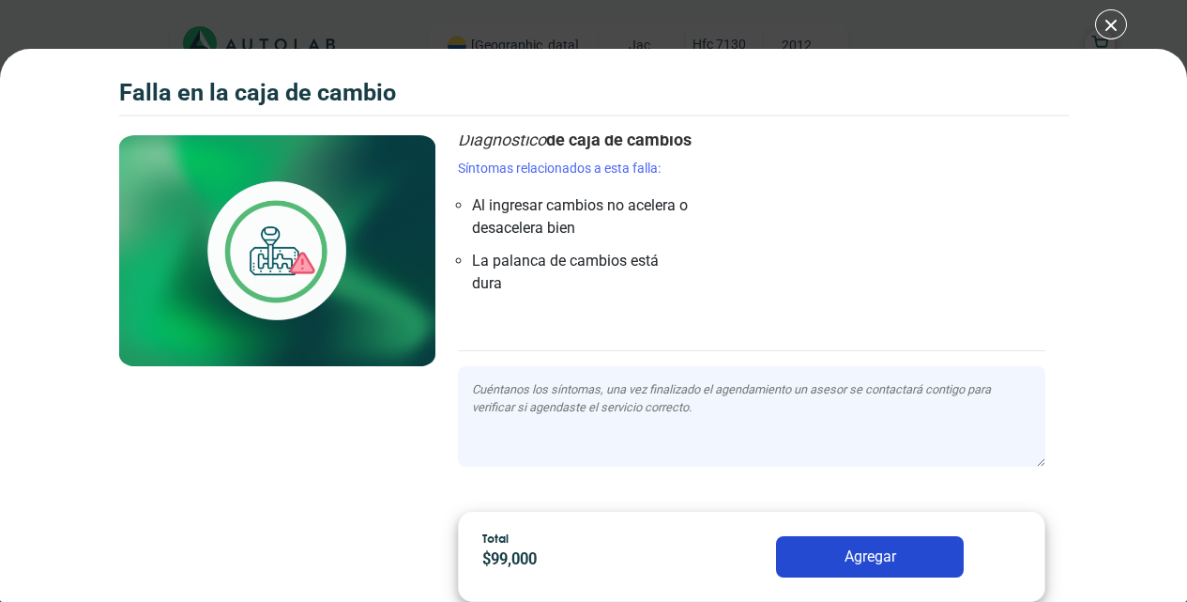
scroll to position [282, 0]
